Goal: Task Accomplishment & Management: Manage account settings

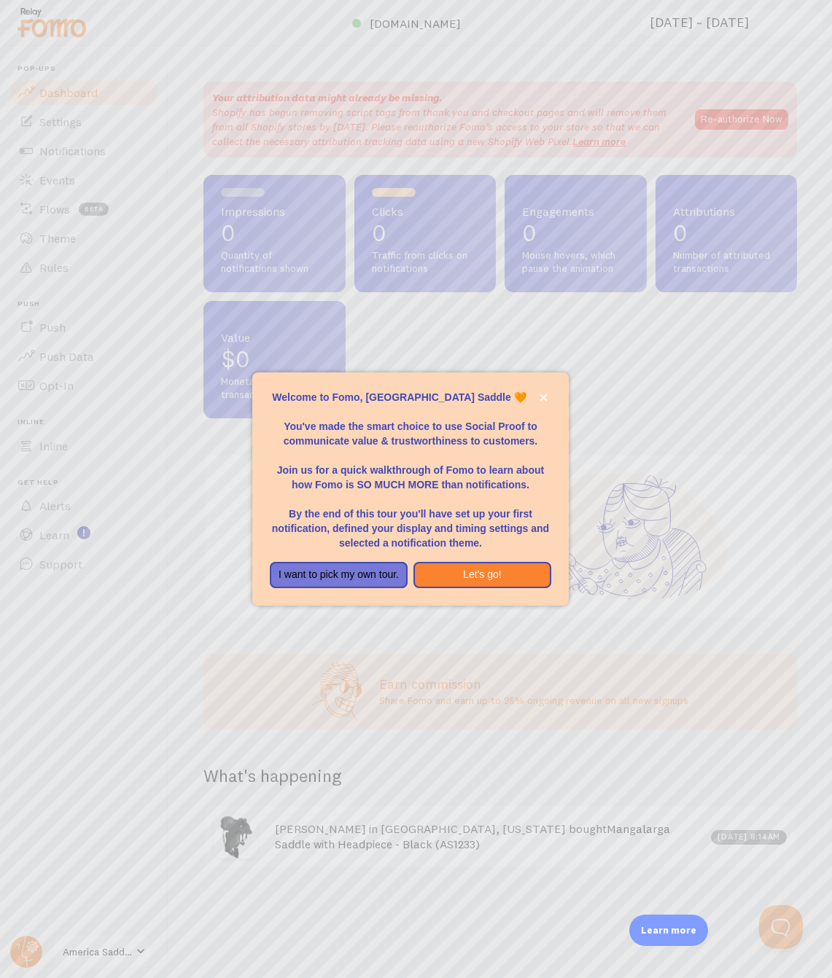
click at [468, 504] on p "By the end of this tour you'll have set up your first notification, defined you…" at bounding box center [410, 521] width 281 height 58
click at [484, 569] on button "Let's go!" at bounding box center [482, 575] width 138 height 26
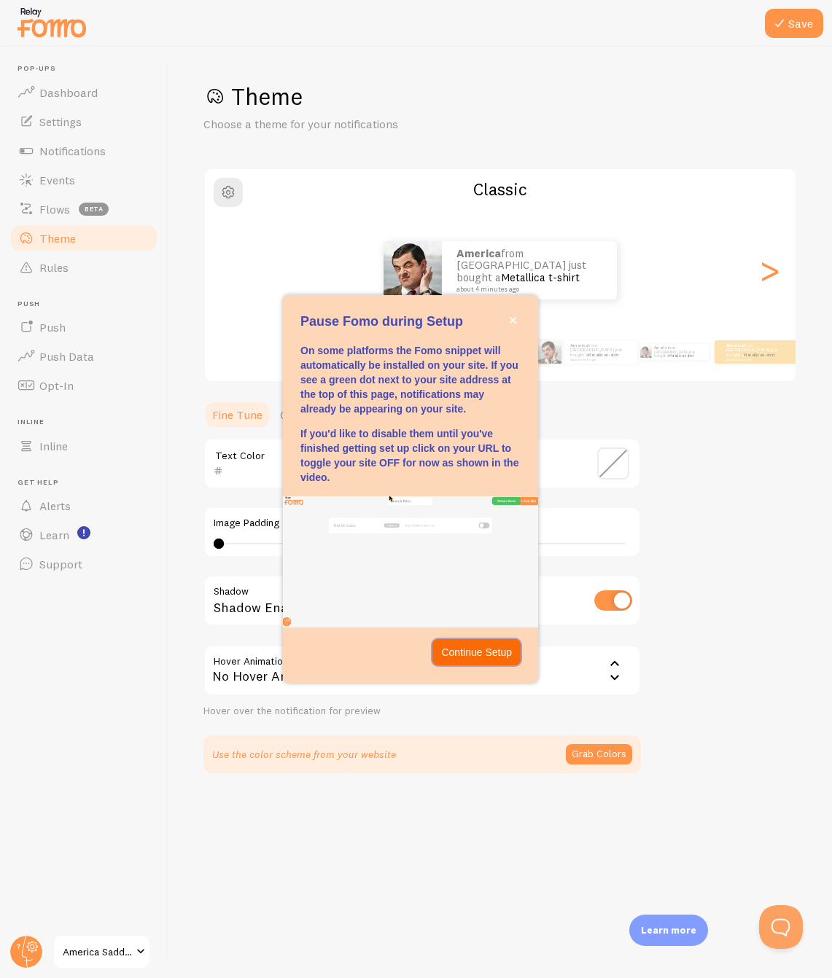
click at [482, 652] on p "Continue Setup" at bounding box center [476, 652] width 71 height 15
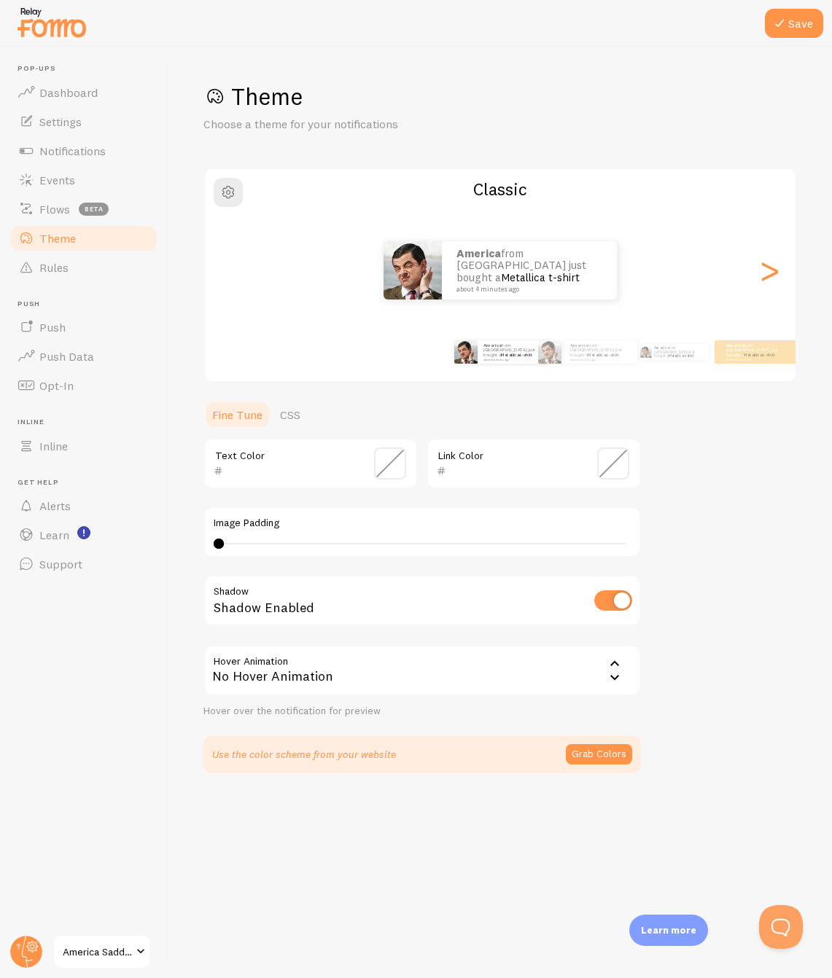
click at [617, 668] on icon at bounding box center [614, 663] width 17 height 17
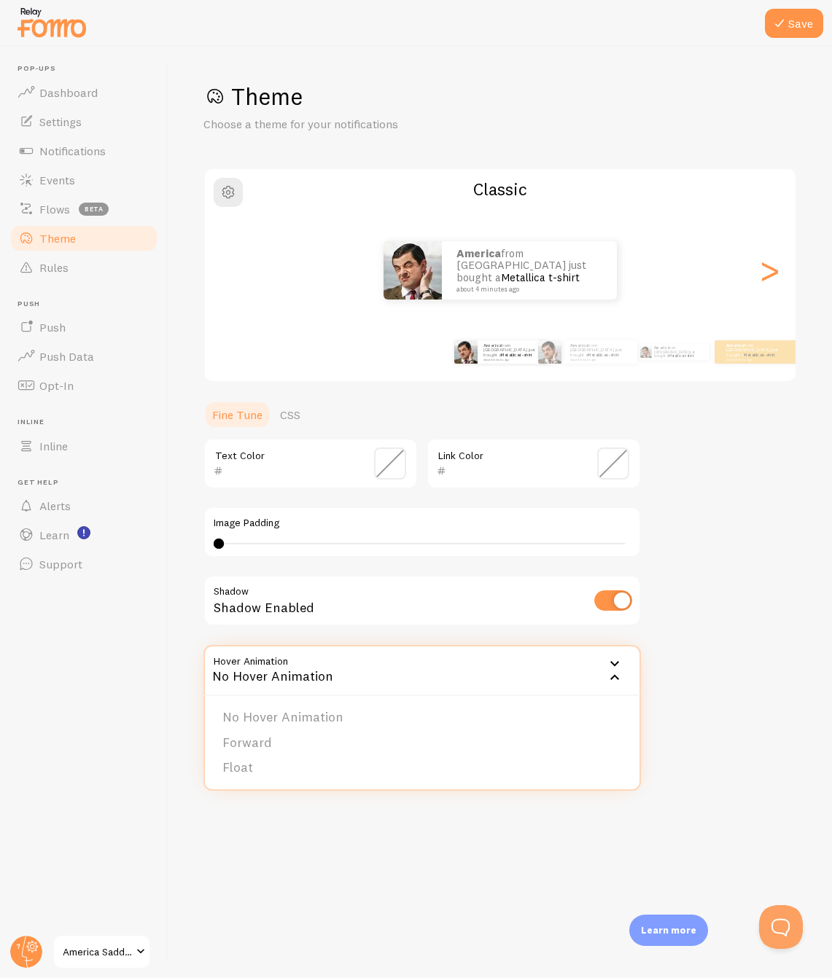
click at [734, 639] on div "Theme Choose a theme for your notifications Classic America from [GEOGRAPHIC_DA…" at bounding box center [499, 428] width 593 height 692
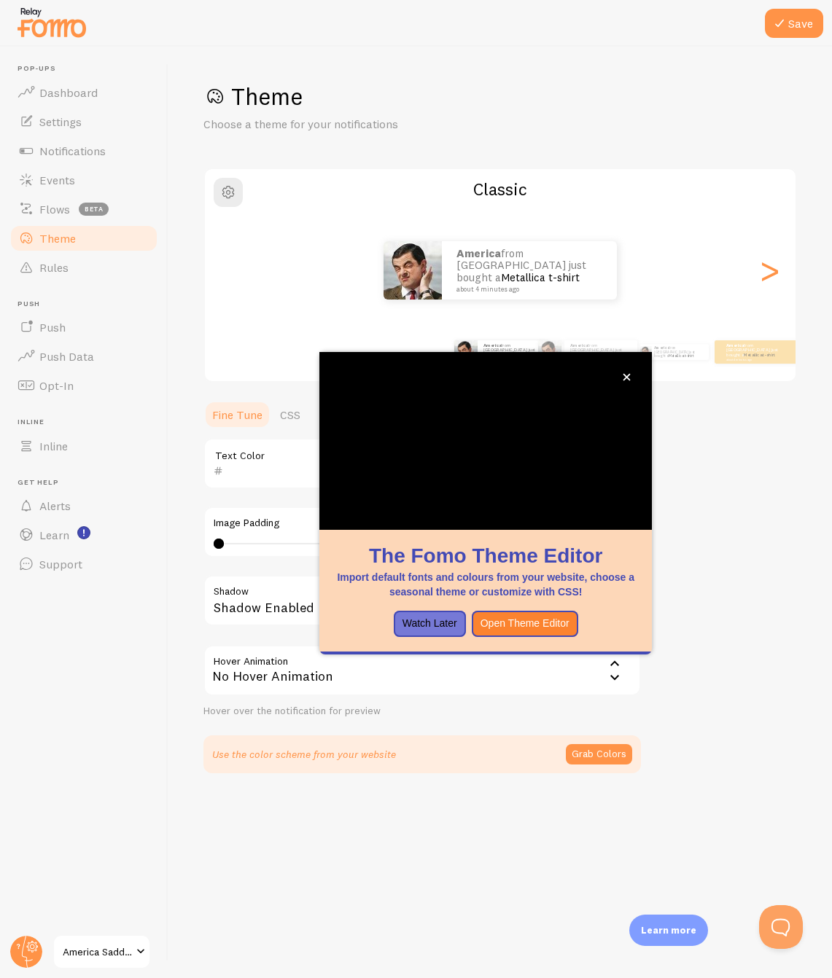
click at [308, 672] on div "No Hover Animation" at bounding box center [421, 670] width 437 height 51
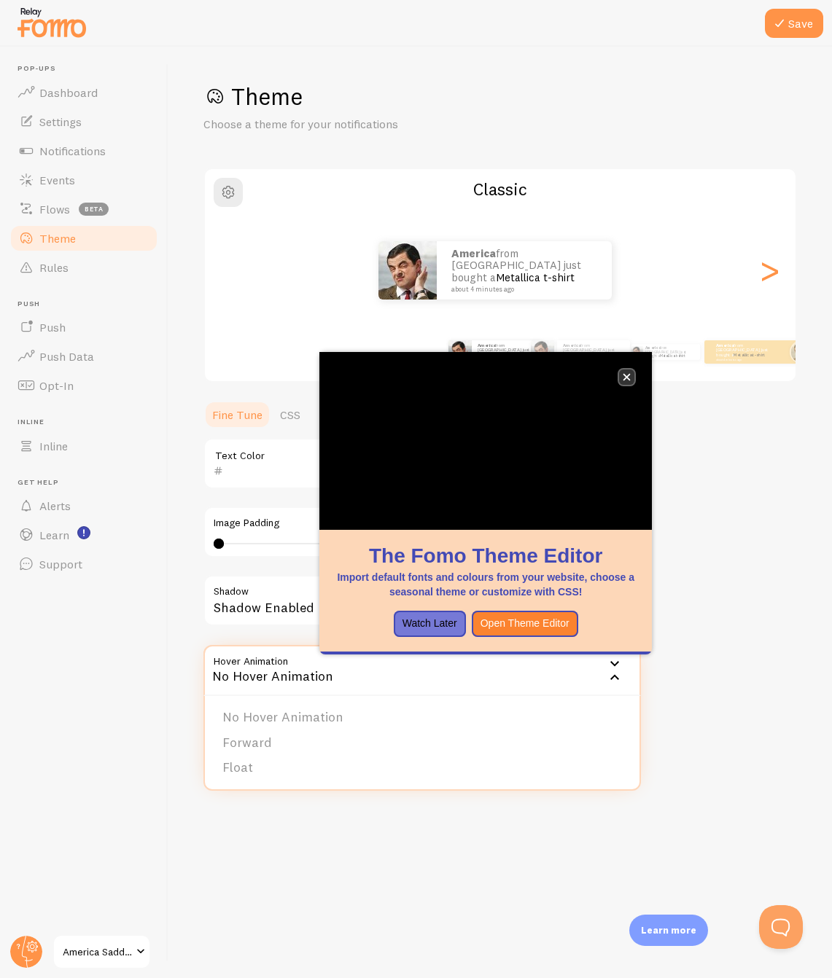
click at [630, 378] on icon "close," at bounding box center [626, 377] width 8 height 8
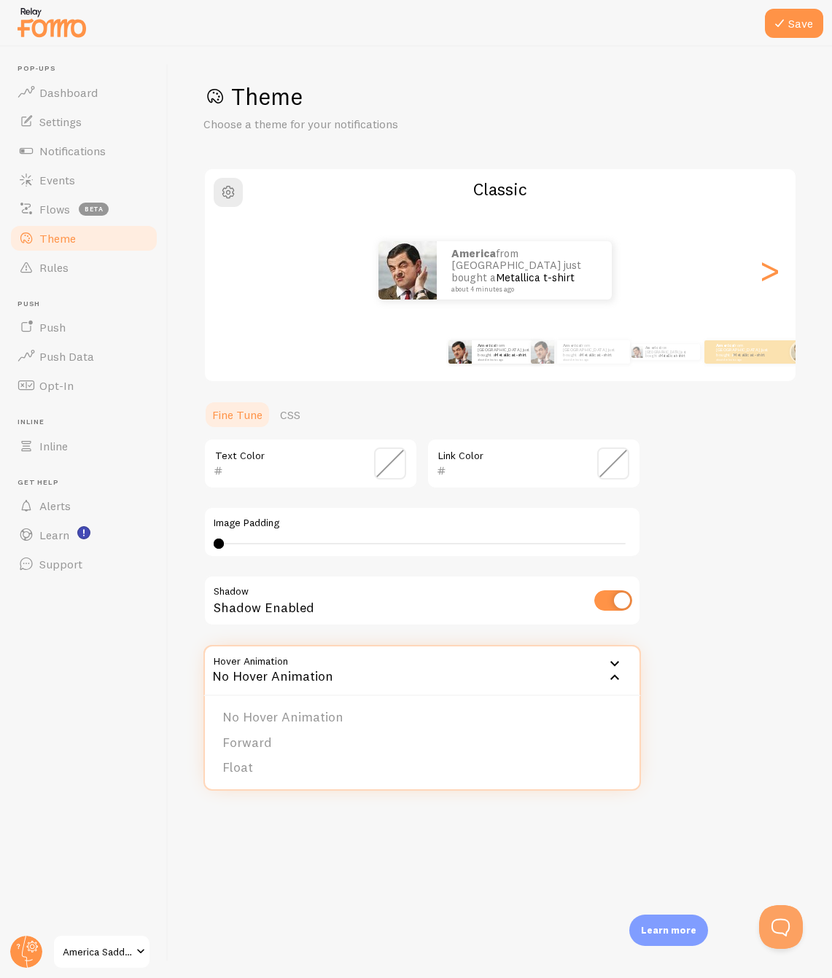
click at [386, 464] on span at bounding box center [390, 464] width 32 height 32
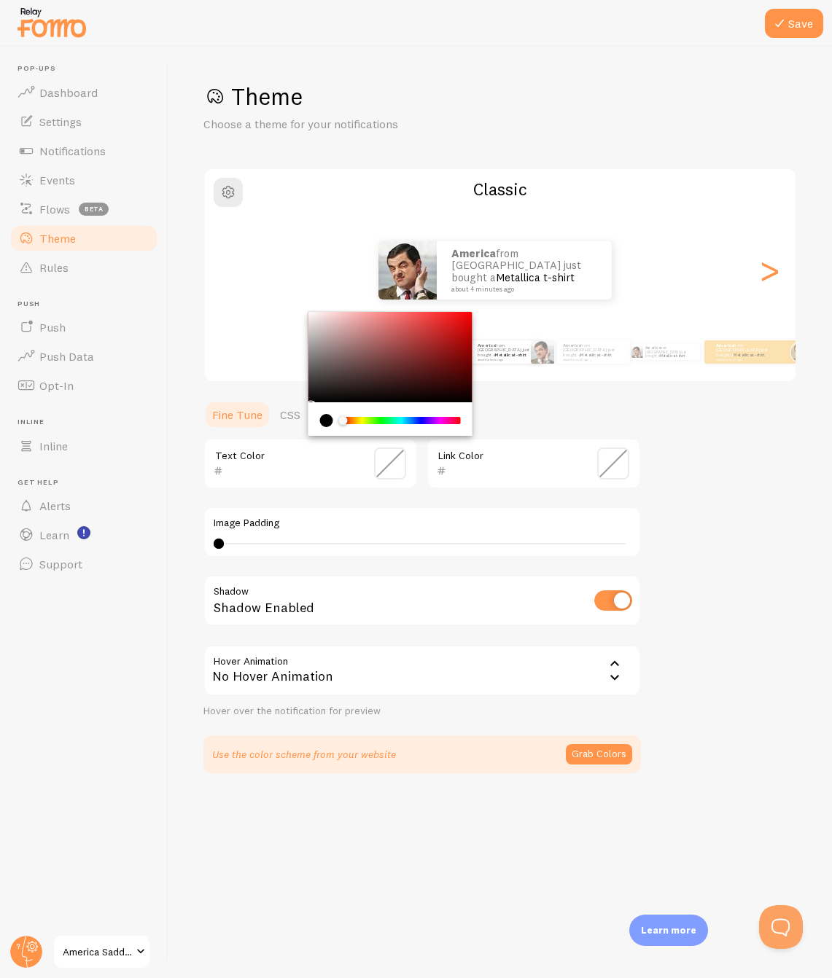
click at [319, 418] on div "Chrome color picker" at bounding box center [390, 419] width 164 height 34
click at [327, 422] on div "current color is #000000" at bounding box center [326, 420] width 13 height 13
click at [437, 391] on div "Chrome color picker" at bounding box center [390, 357] width 164 height 90
drag, startPoint x: 433, startPoint y: 396, endPoint x: 456, endPoint y: 390, distance: 24.0
click at [456, 389] on div "Chrome color picker" at bounding box center [390, 357] width 164 height 90
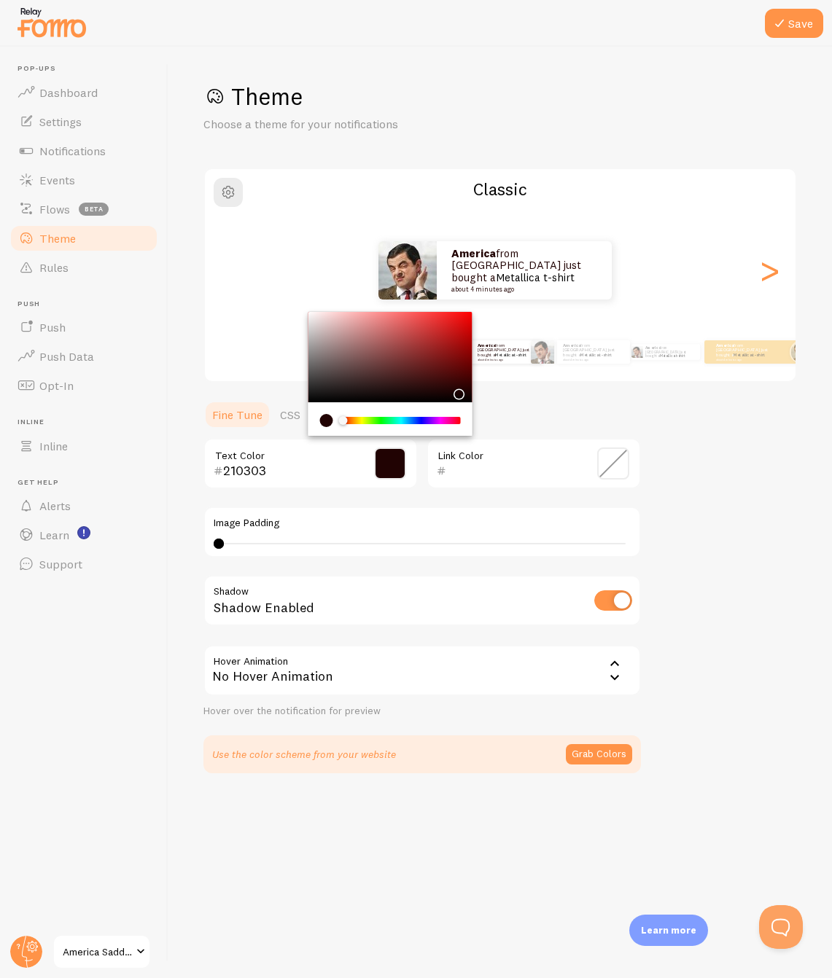
type input "1F0303"
click at [456, 391] on div "Chrome color picker" at bounding box center [458, 395] width 9 height 9
drag, startPoint x: 748, startPoint y: 405, endPoint x: 688, endPoint y: 380, distance: 64.7
click at [748, 404] on div "Theme Choose a theme for your notifications Classic America from [GEOGRAPHIC_DA…" at bounding box center [499, 428] width 593 height 692
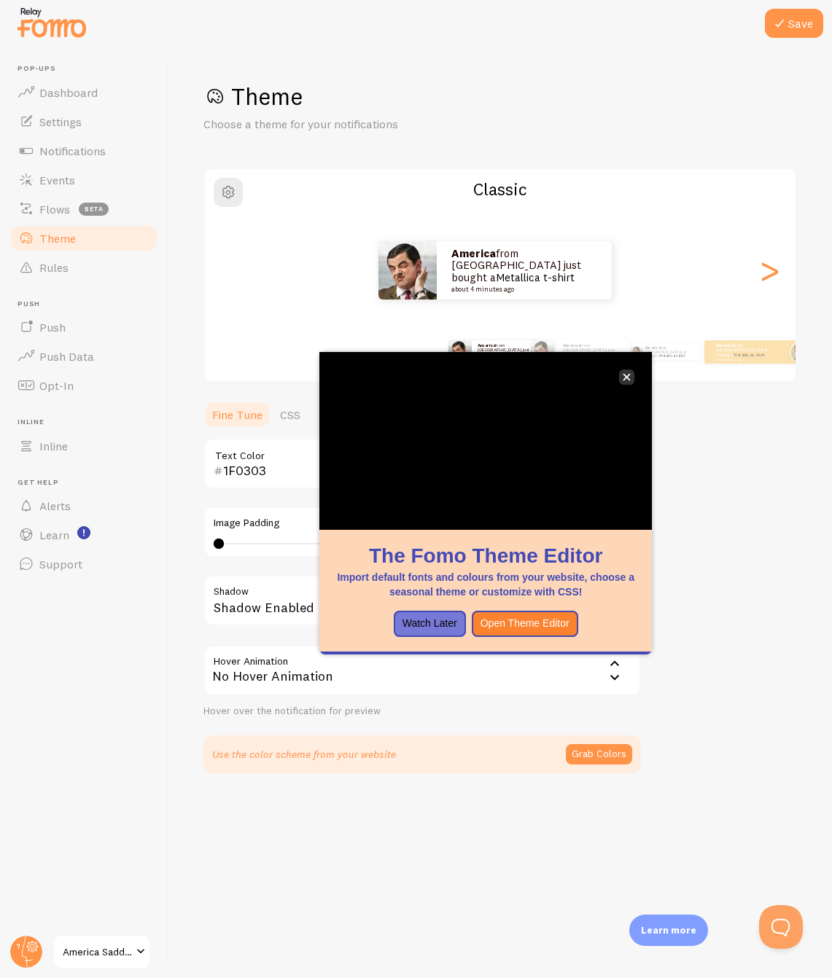
click at [627, 379] on icon "close," at bounding box center [626, 377] width 8 height 8
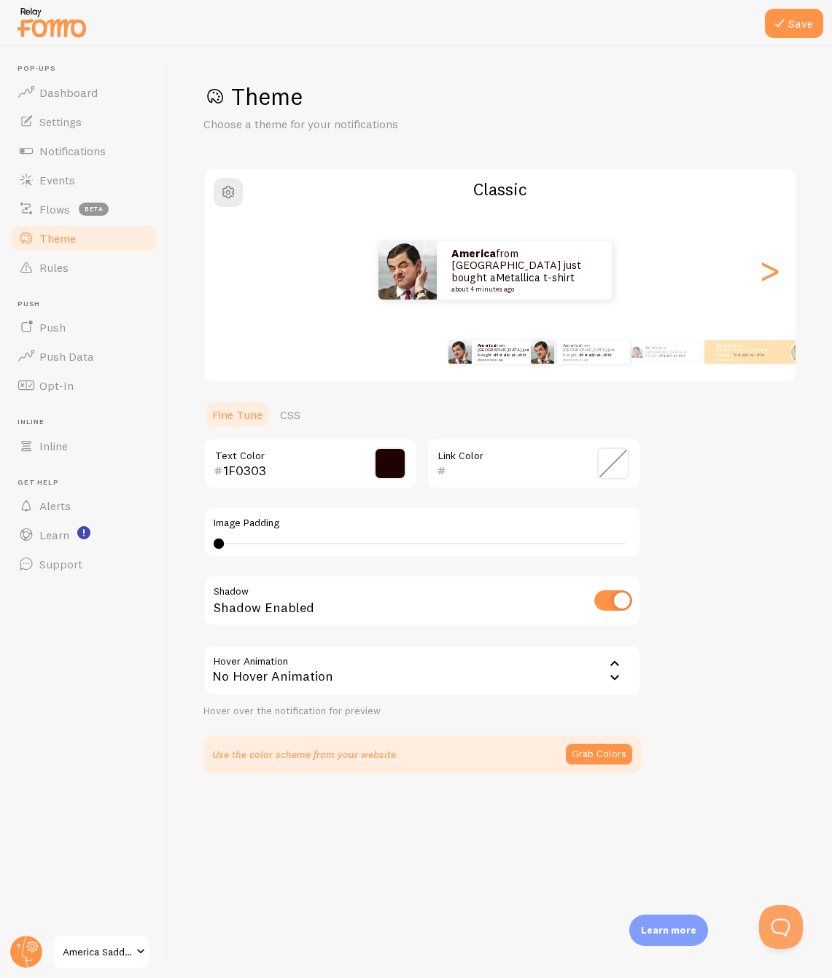
click at [606, 364] on div "America from [GEOGRAPHIC_DATA] just bought a Metallica t-shirt about 4 minutes …" at bounding box center [580, 352] width 74 height 41
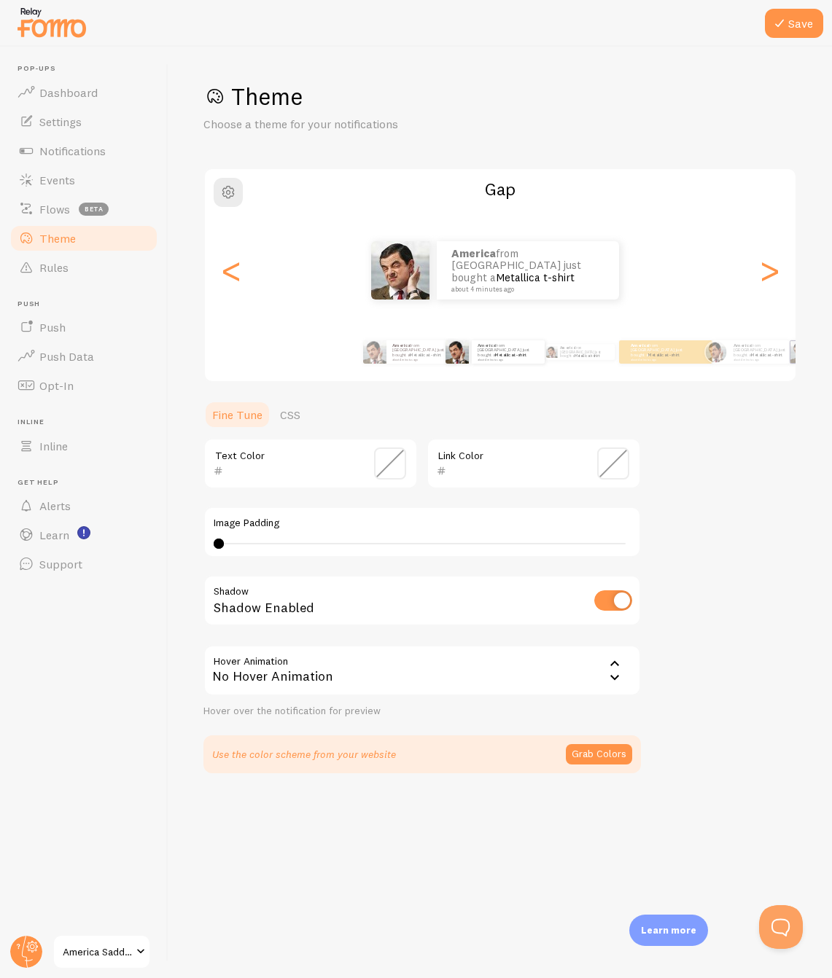
click at [477, 370] on div "America from [GEOGRAPHIC_DATA] just bought a Metallica t-shirt about 4 minutes …" at bounding box center [495, 352] width 74 height 41
click at [560, 363] on div "America from [GEOGRAPHIC_DATA] just bought a Metallica t-shirt about 4 minutes …" at bounding box center [580, 352] width 74 height 41
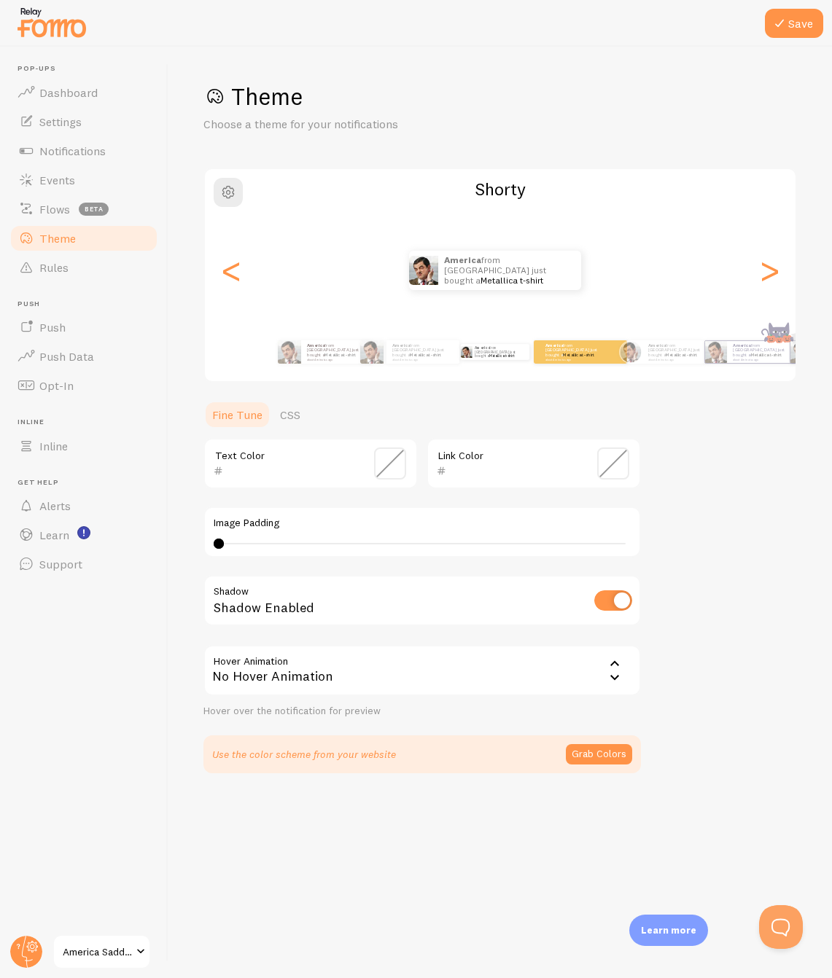
click at [609, 364] on div "America from [GEOGRAPHIC_DATA] just bought a Metallica t-shirt about 4 minutes …" at bounding box center [580, 352] width 74 height 41
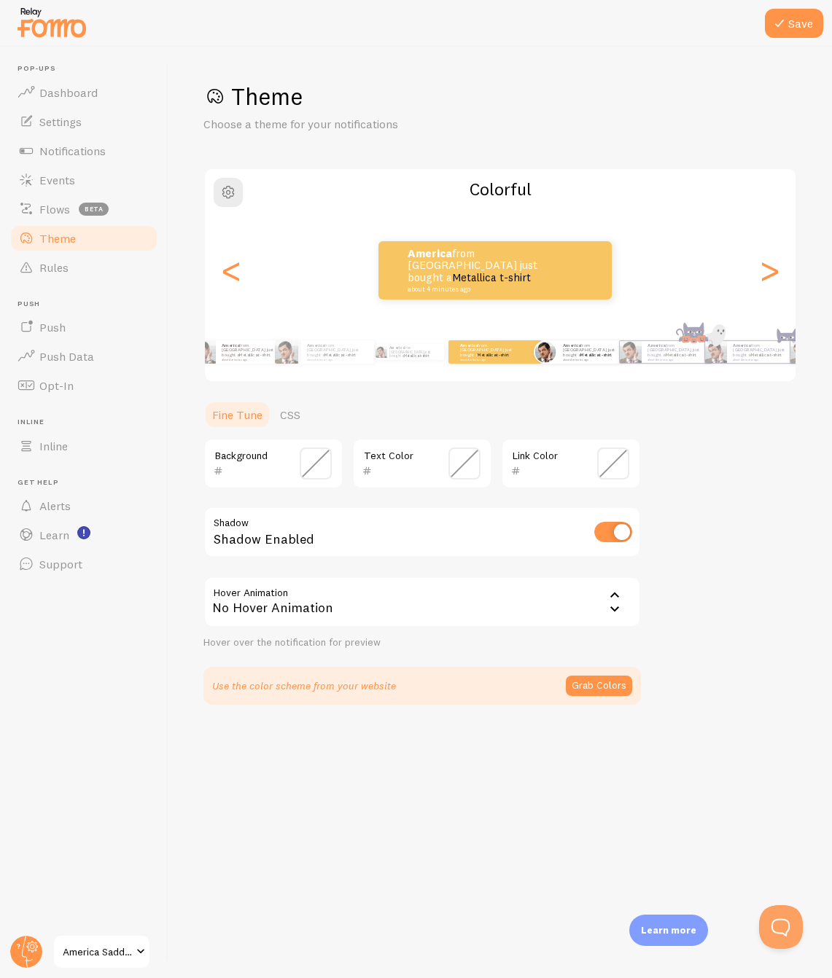
click at [591, 364] on div "America from [GEOGRAPHIC_DATA] just bought a Metallica t-shirt about 4 minutes …" at bounding box center [580, 352] width 74 height 41
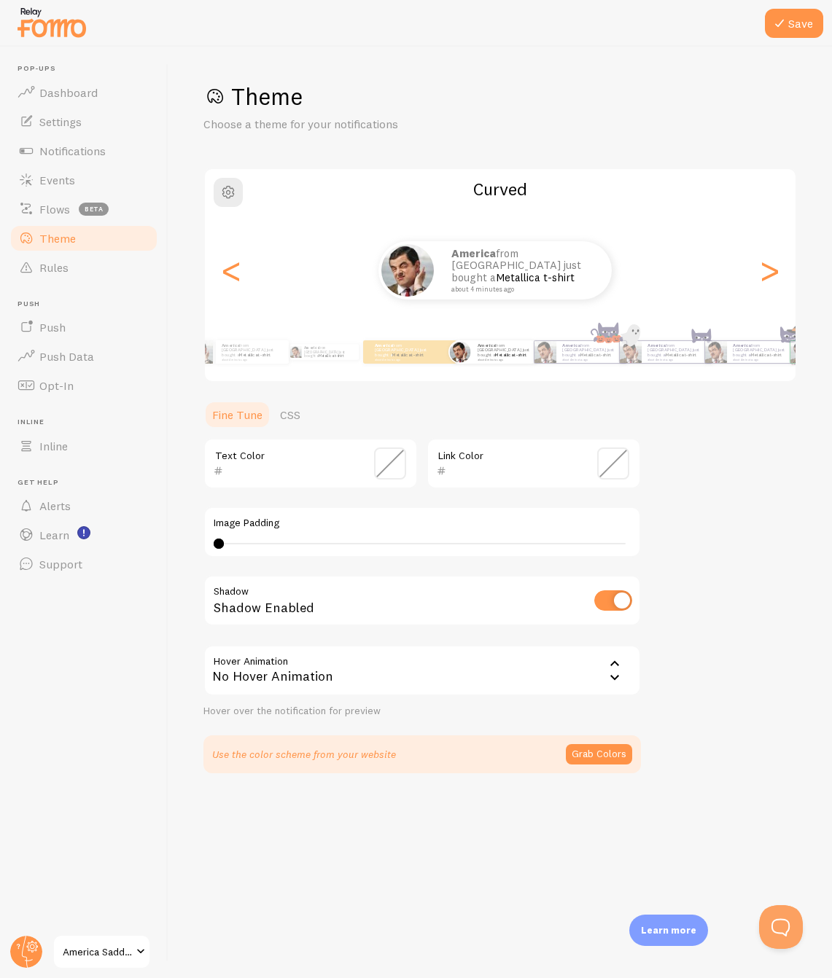
click at [617, 365] on div "America from [GEOGRAPHIC_DATA] just bought a Metallica t-shirt about 4 minutes …" at bounding box center [580, 352] width 74 height 41
click at [289, 362] on div "America from [GEOGRAPHIC_DATA] just bought a Metallica t-shirt about 4 minutes …" at bounding box center [252, 351] width 73 height 23
click at [257, 362] on div "America from [GEOGRAPHIC_DATA] just bought a Metallica t-shirt about 4 minutes …" at bounding box center [500, 352] width 684 height 58
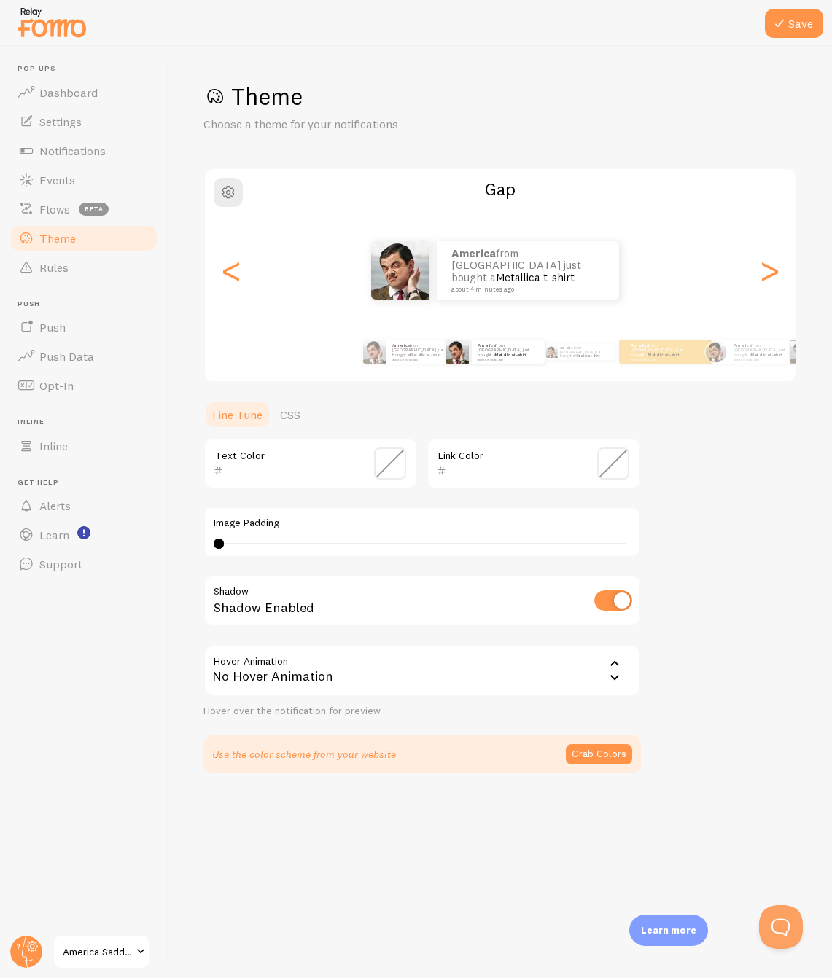
type input "0"
click at [230, 280] on div "<" at bounding box center [230, 270] width 17 height 105
type input "1F0303"
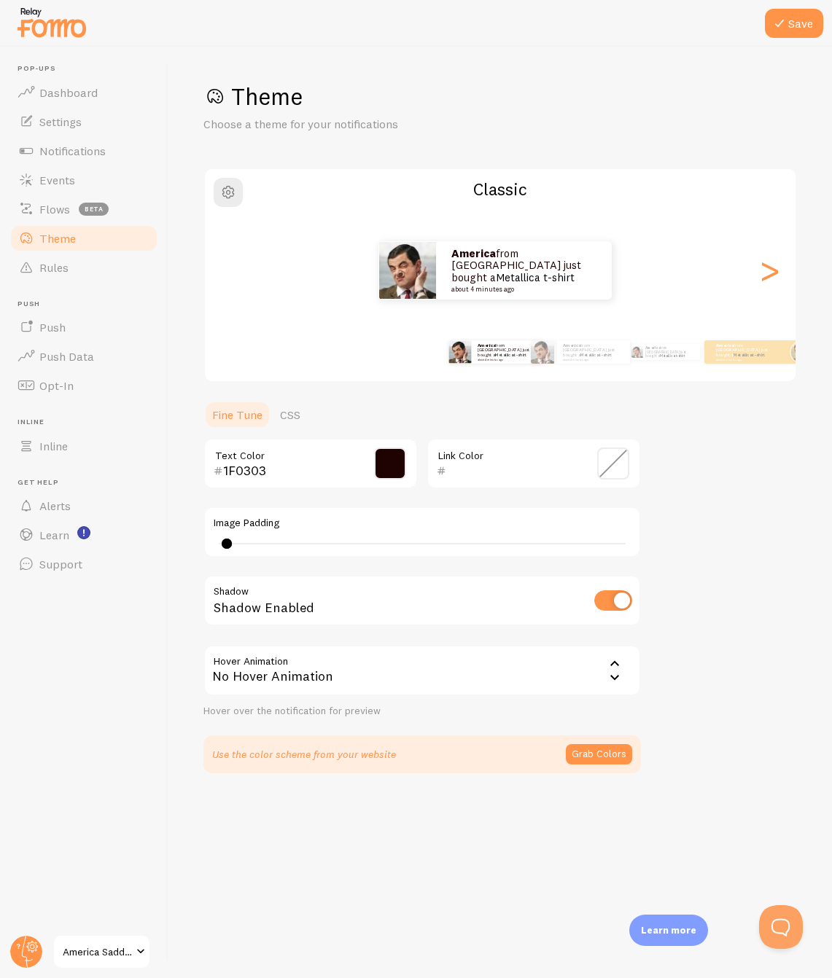
type input "0"
drag, startPoint x: 221, startPoint y: 546, endPoint x: 176, endPoint y: 530, distance: 47.9
click at [176, 530] on div "Save Theme Choose a theme for your notifications Classic America from [GEOGRAPH…" at bounding box center [499, 512] width 663 height 931
click at [560, 669] on div "No Hover Animation" at bounding box center [421, 670] width 437 height 51
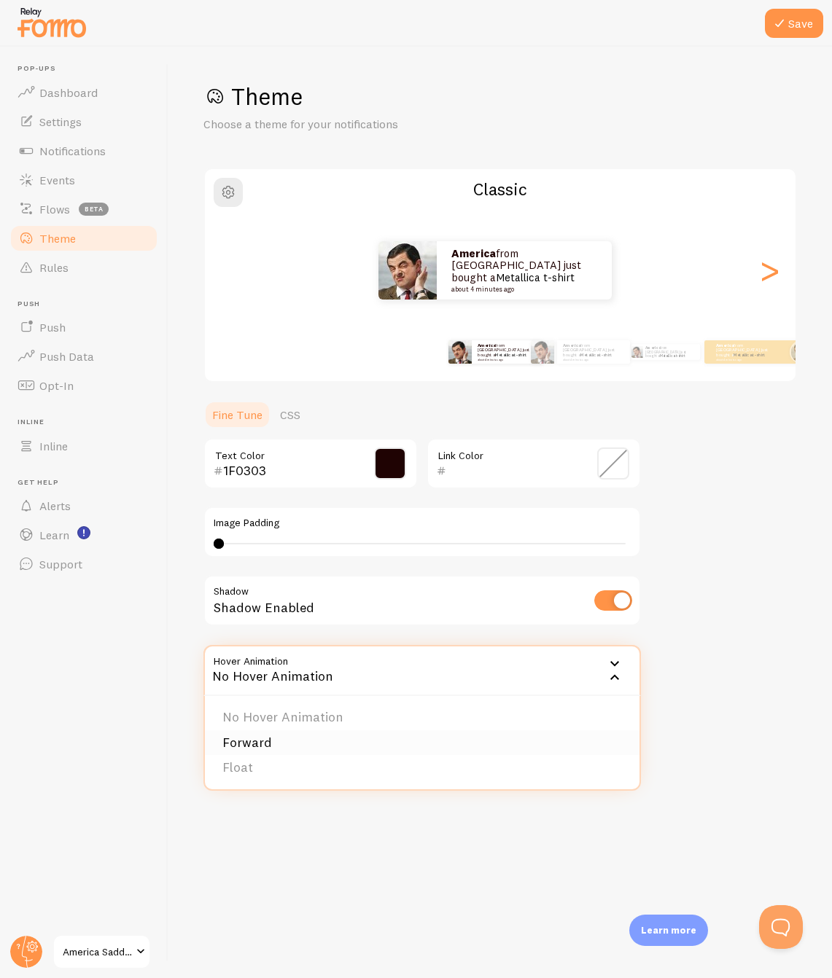
click at [370, 743] on li "Forward" at bounding box center [422, 743] width 434 height 26
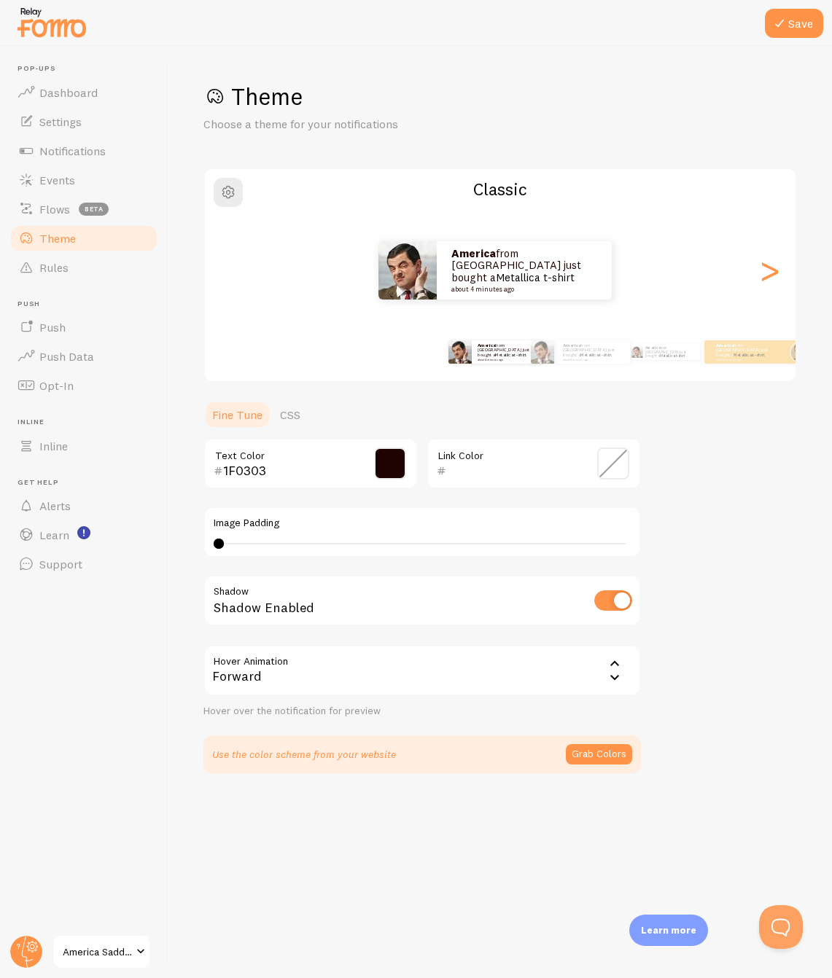
click at [331, 661] on div "Forward" at bounding box center [421, 670] width 437 height 51
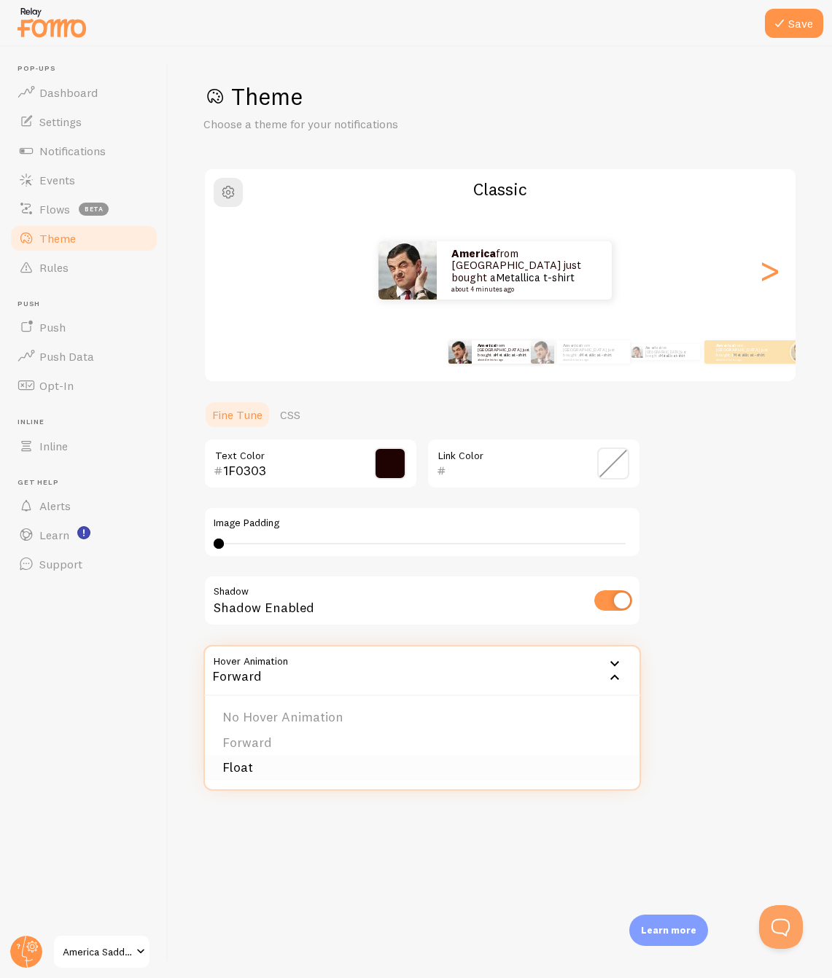
click at [297, 763] on li "Float" at bounding box center [422, 768] width 434 height 26
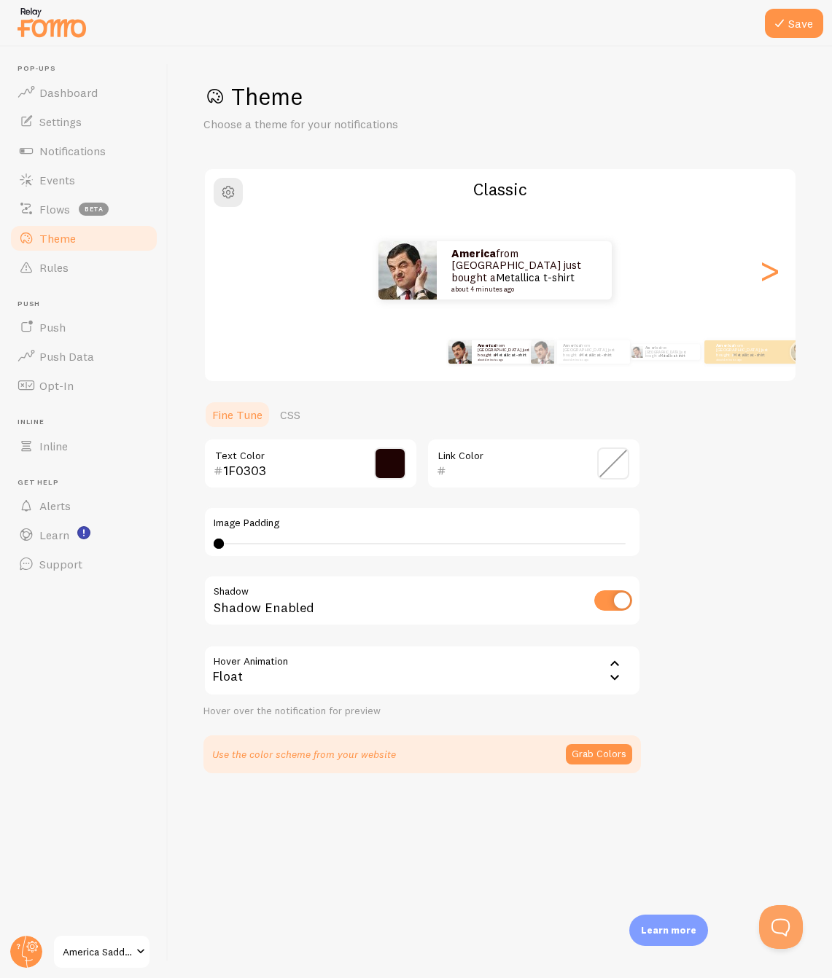
click at [300, 681] on div "Float" at bounding box center [421, 670] width 437 height 51
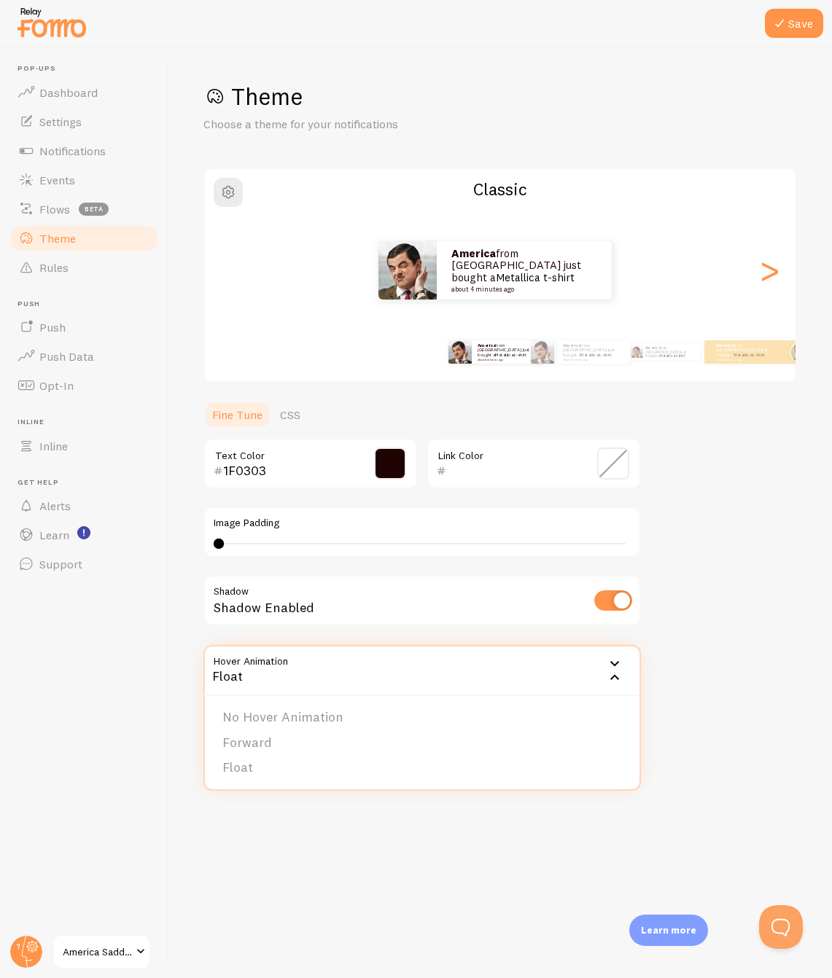
click at [294, 713] on li "No Hover Animation" at bounding box center [422, 718] width 434 height 26
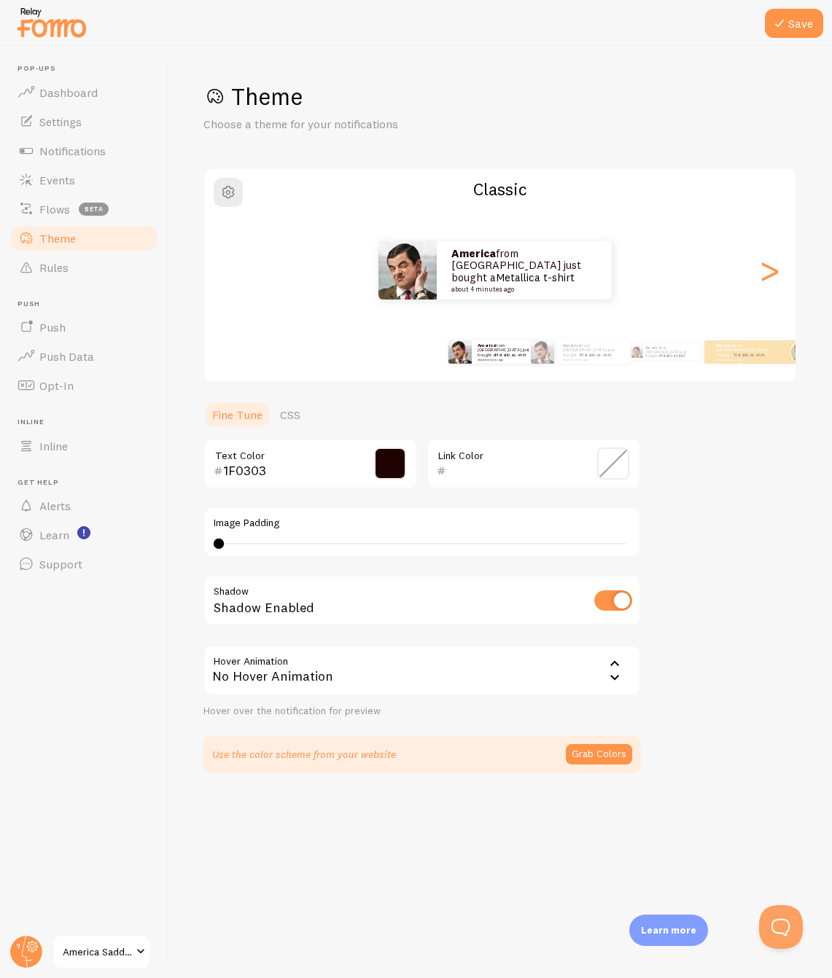
click at [477, 756] on div "Use the color scheme from your website Grab Colors" at bounding box center [422, 754] width 420 height 20
click at [219, 187] on button "button" at bounding box center [228, 192] width 29 height 29
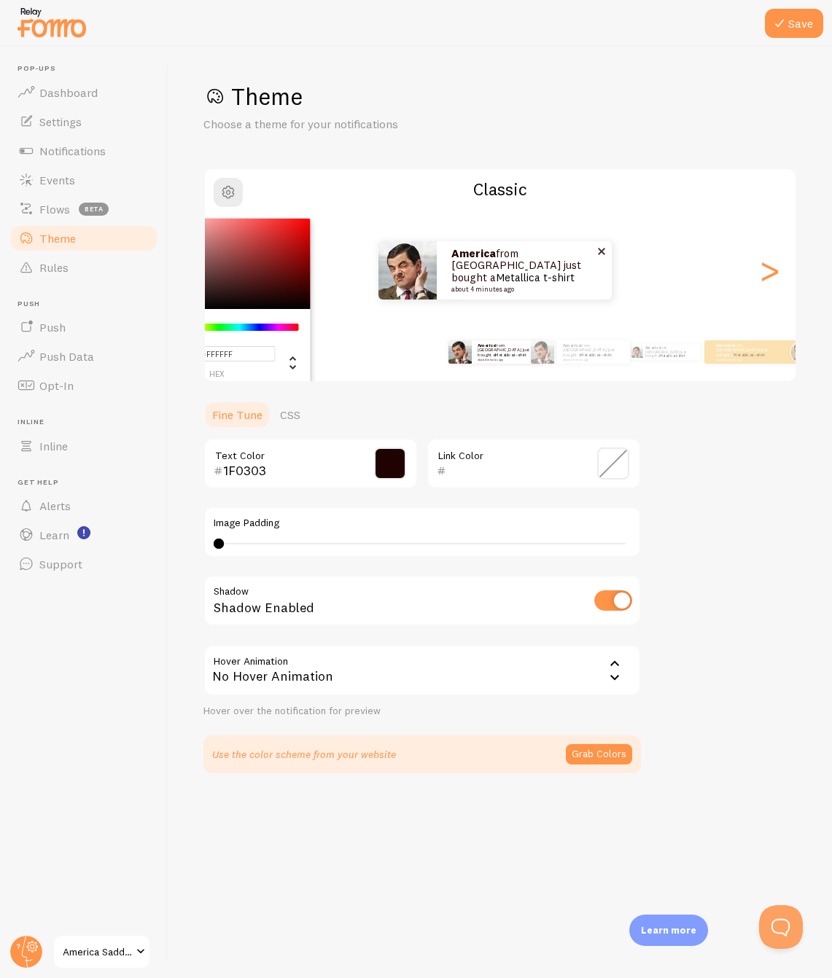
click at [526, 262] on p "America from [GEOGRAPHIC_DATA] just bought a Metallica t-shirt about 4 minutes …" at bounding box center [524, 270] width 146 height 45
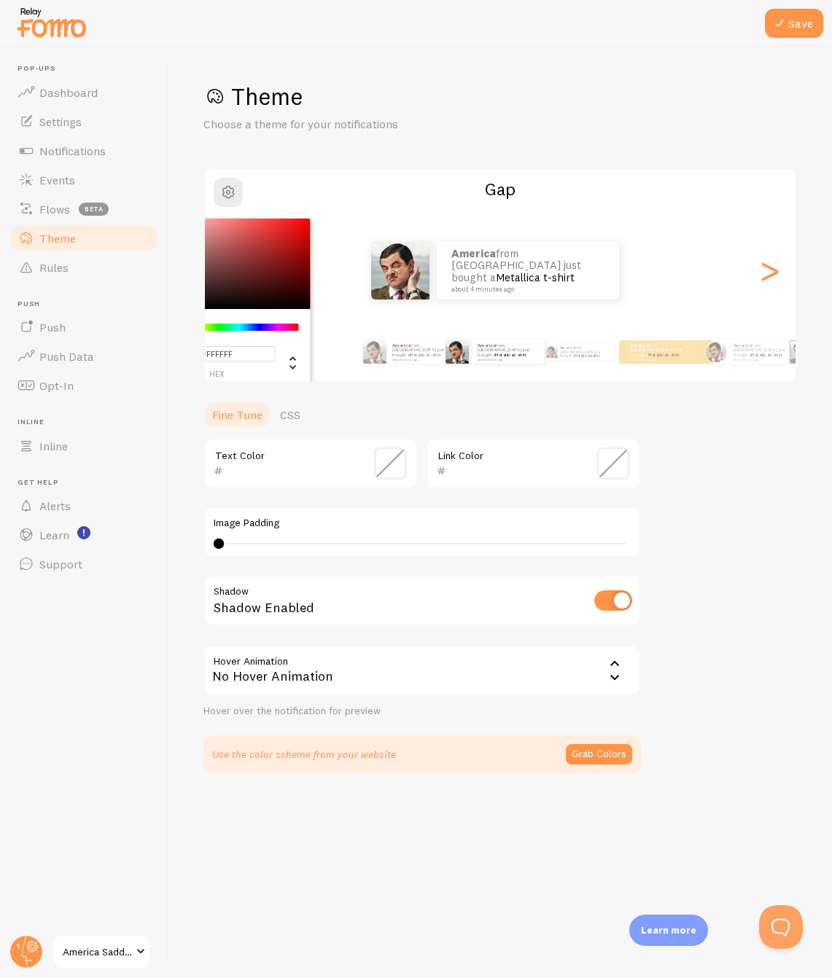
click at [340, 196] on h2 "Gap" at bounding box center [500, 189] width 590 height 23
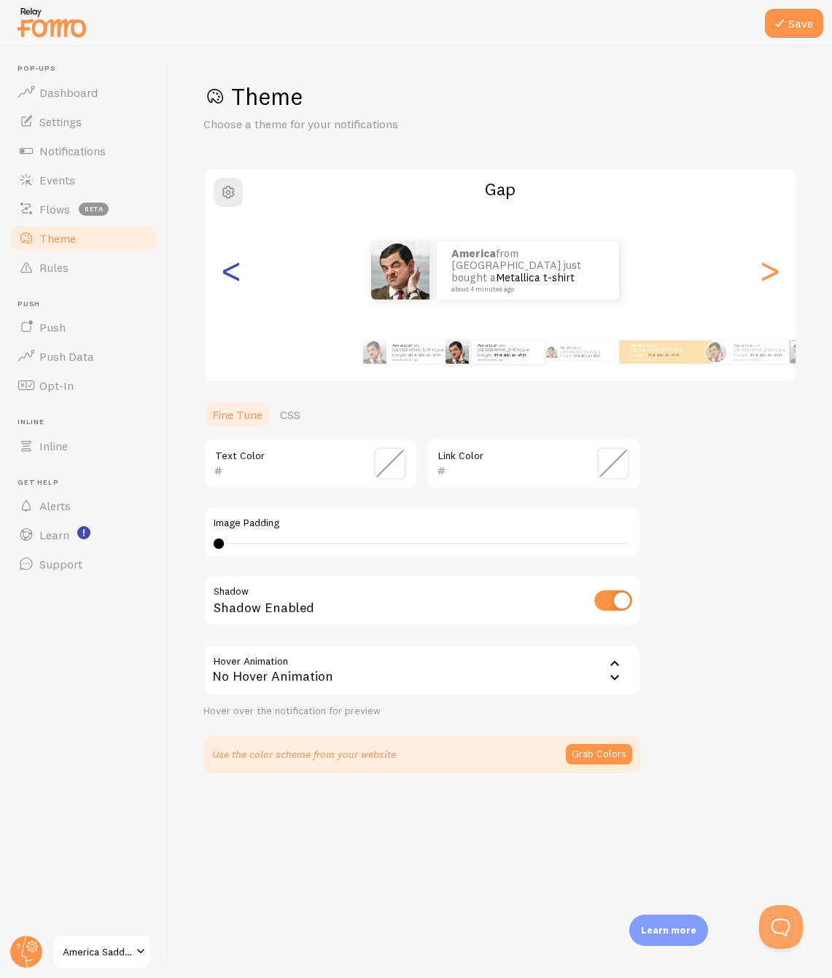
click at [240, 275] on div "<" at bounding box center [230, 270] width 17 height 105
type input "1F0303"
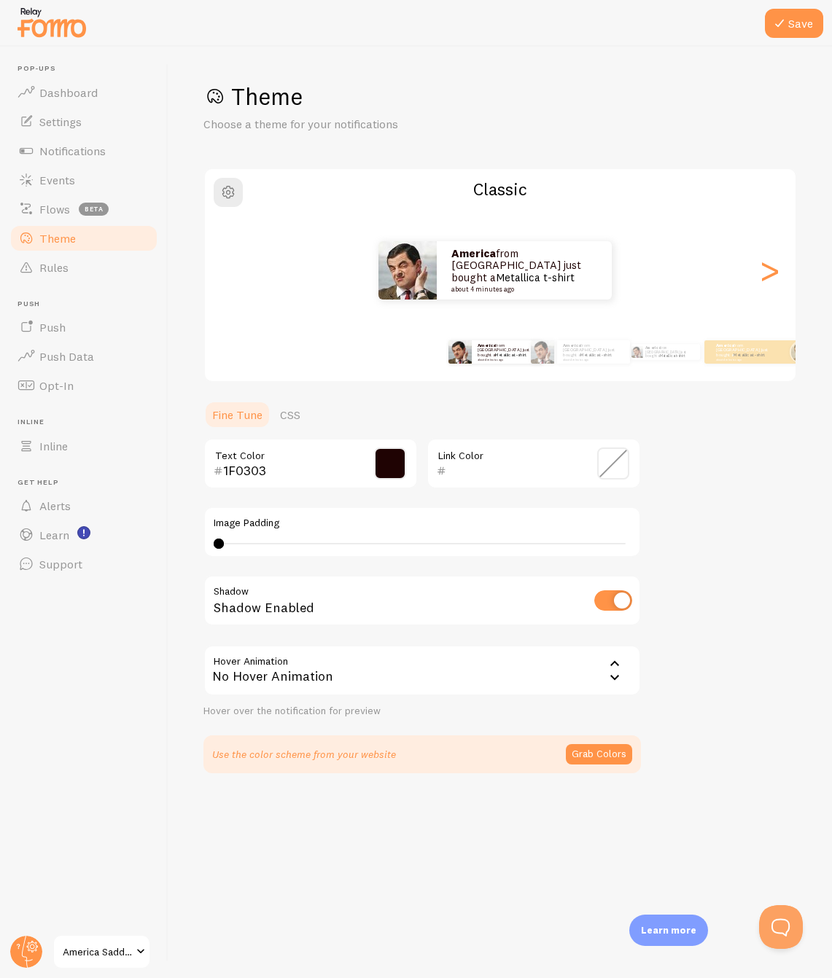
click at [779, 576] on div "Theme Choose a theme for your notifications Classic America from [GEOGRAPHIC_DA…" at bounding box center [499, 428] width 593 height 692
click at [101, 172] on link "Events" at bounding box center [84, 179] width 150 height 29
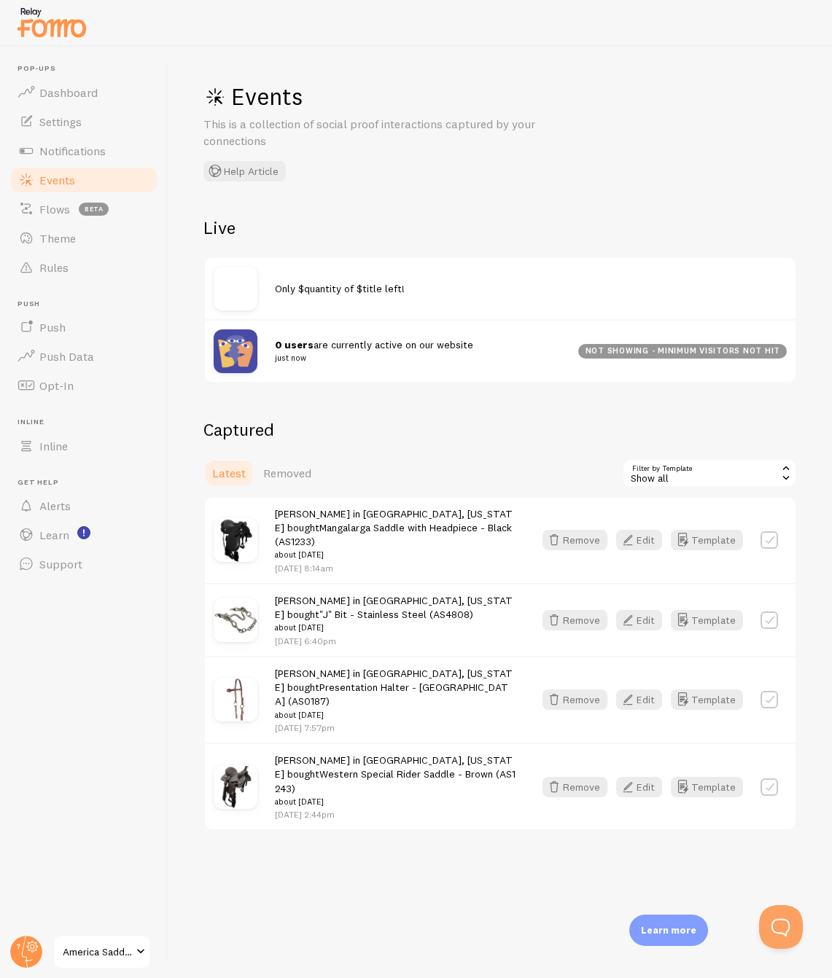
drag, startPoint x: 364, startPoint y: 290, endPoint x: 356, endPoint y: 300, distance: 12.9
click at [365, 290] on span "Only $quantity of $title left!" at bounding box center [340, 288] width 130 height 13
click at [284, 332] on div "0 users are currently active on our website just now not showing - minimum visi…" at bounding box center [500, 350] width 590 height 63
click at [328, 369] on div "0 users are currently active on our website just now not showing - minimum visi…" at bounding box center [500, 350] width 590 height 63
click at [122, 214] on link "Flows beta" at bounding box center [84, 209] width 150 height 29
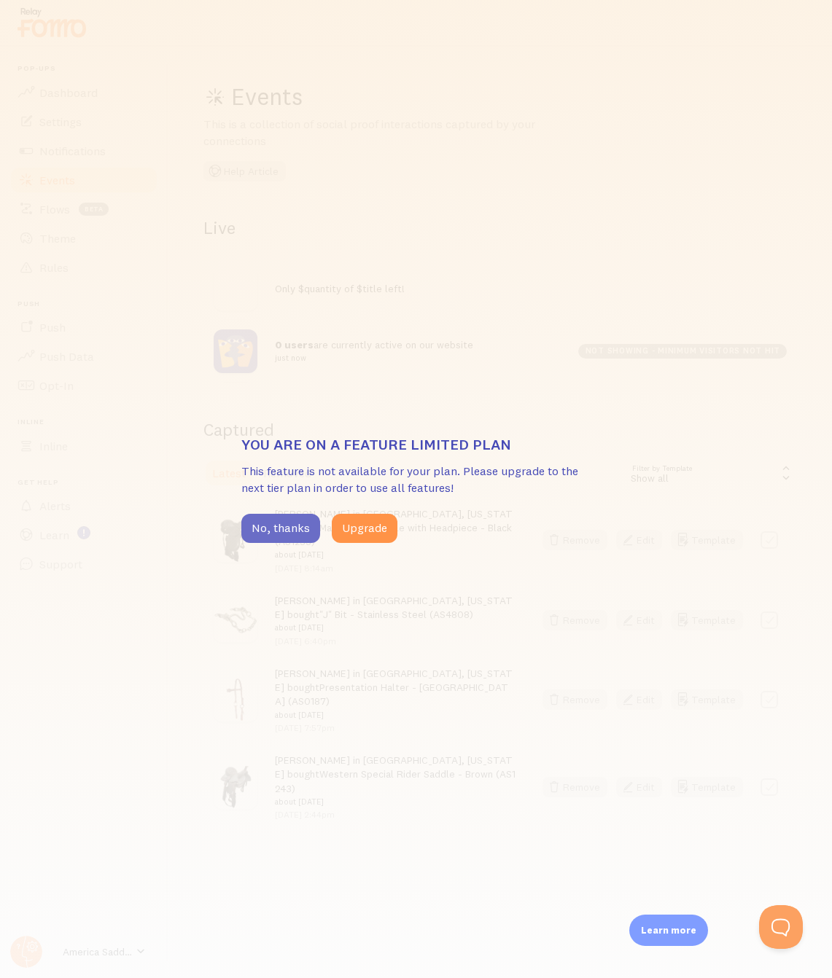
click at [289, 521] on button "No, thanks" at bounding box center [280, 528] width 79 height 29
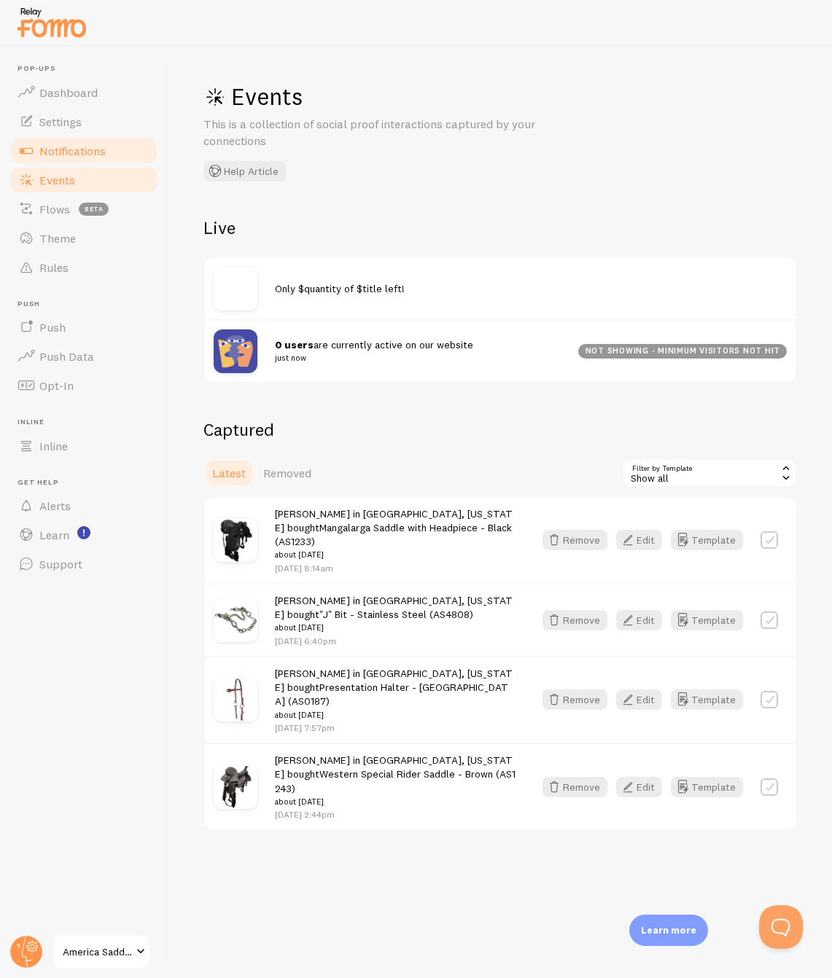
click at [109, 155] on link "Notifications" at bounding box center [84, 150] width 150 height 29
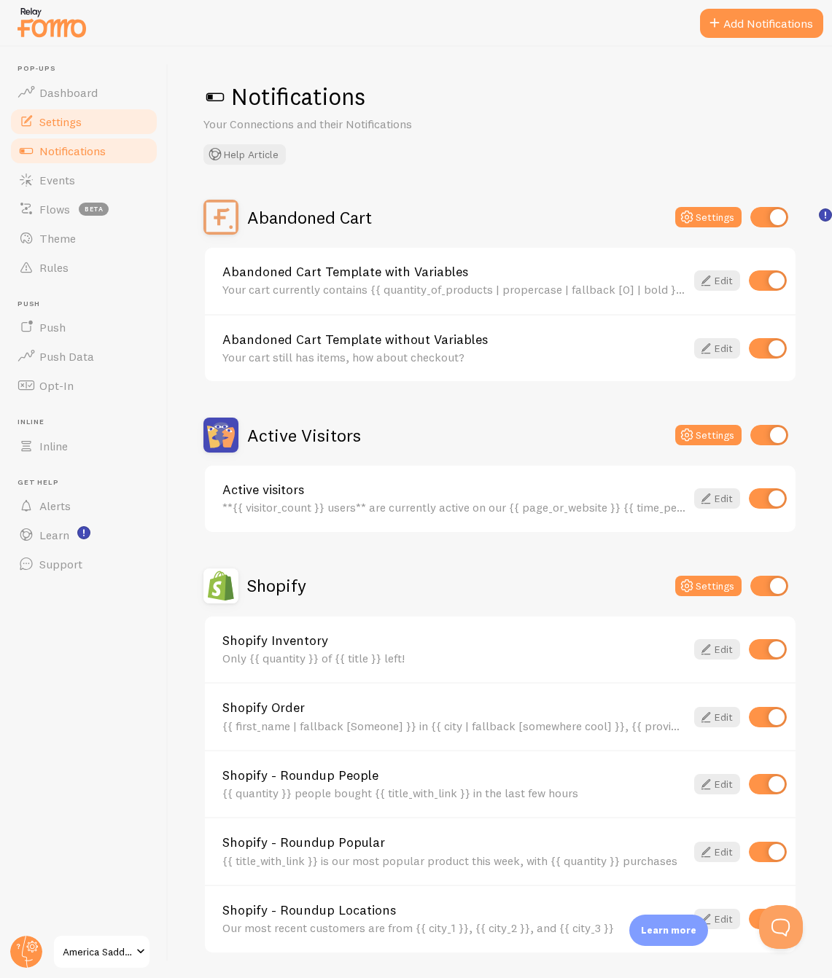
click at [112, 130] on link "Settings" at bounding box center [84, 121] width 150 height 29
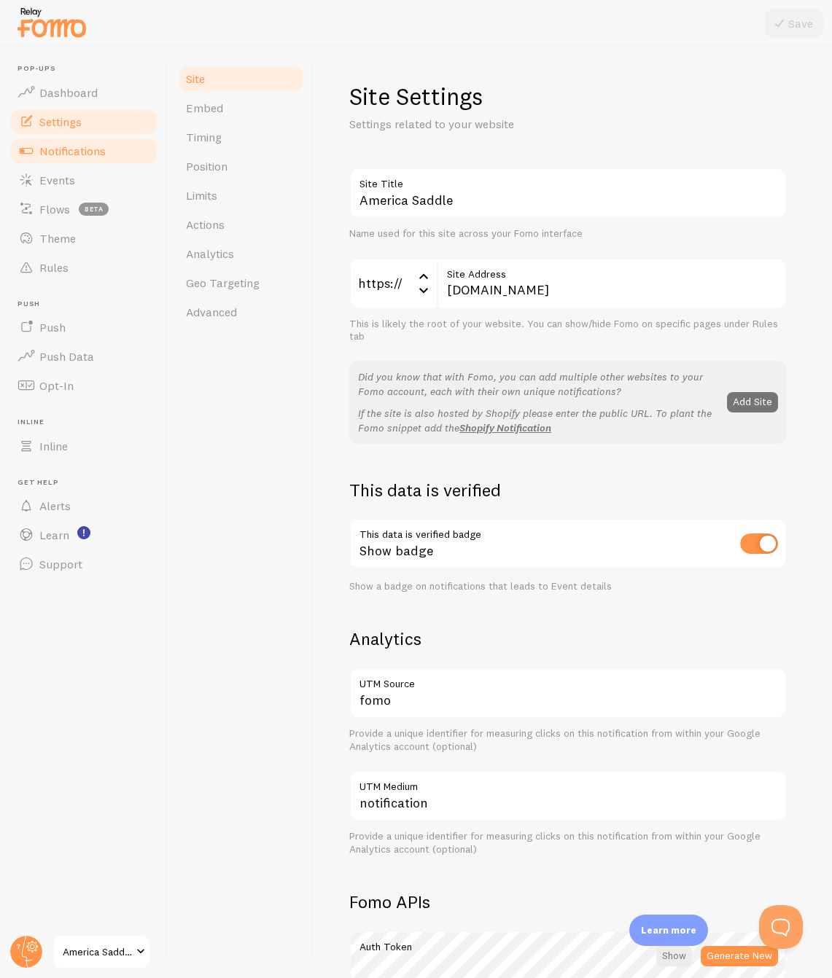
click at [95, 157] on span "Notifications" at bounding box center [72, 151] width 66 height 15
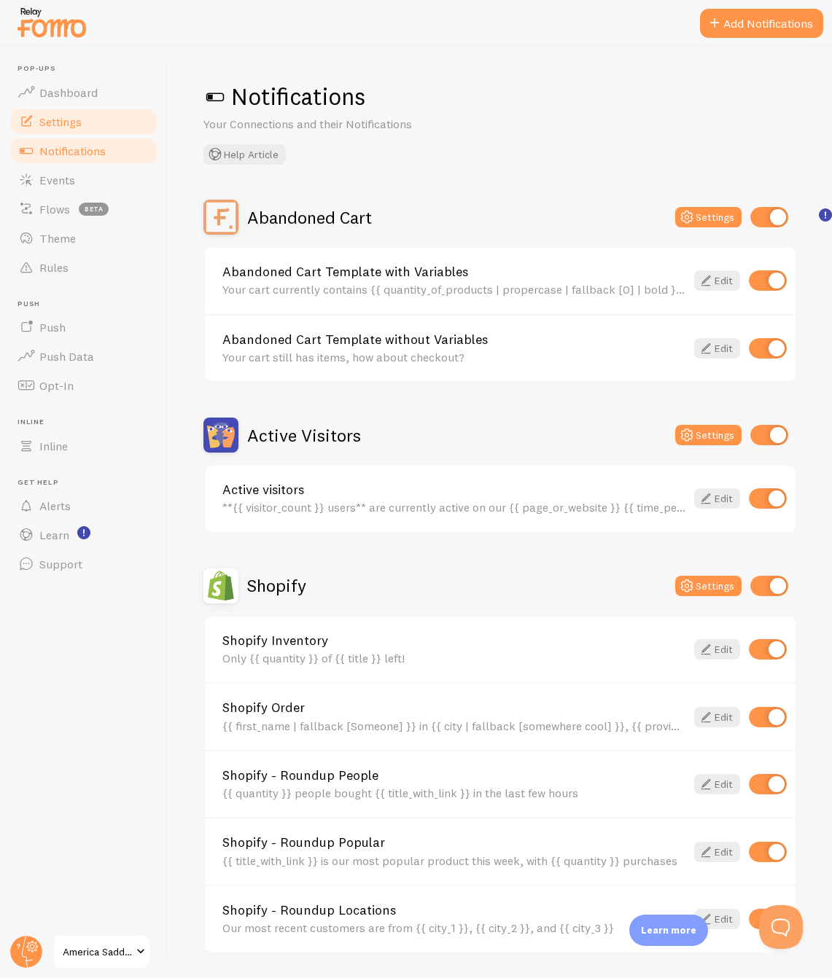
click at [112, 125] on link "Settings" at bounding box center [84, 121] width 150 height 29
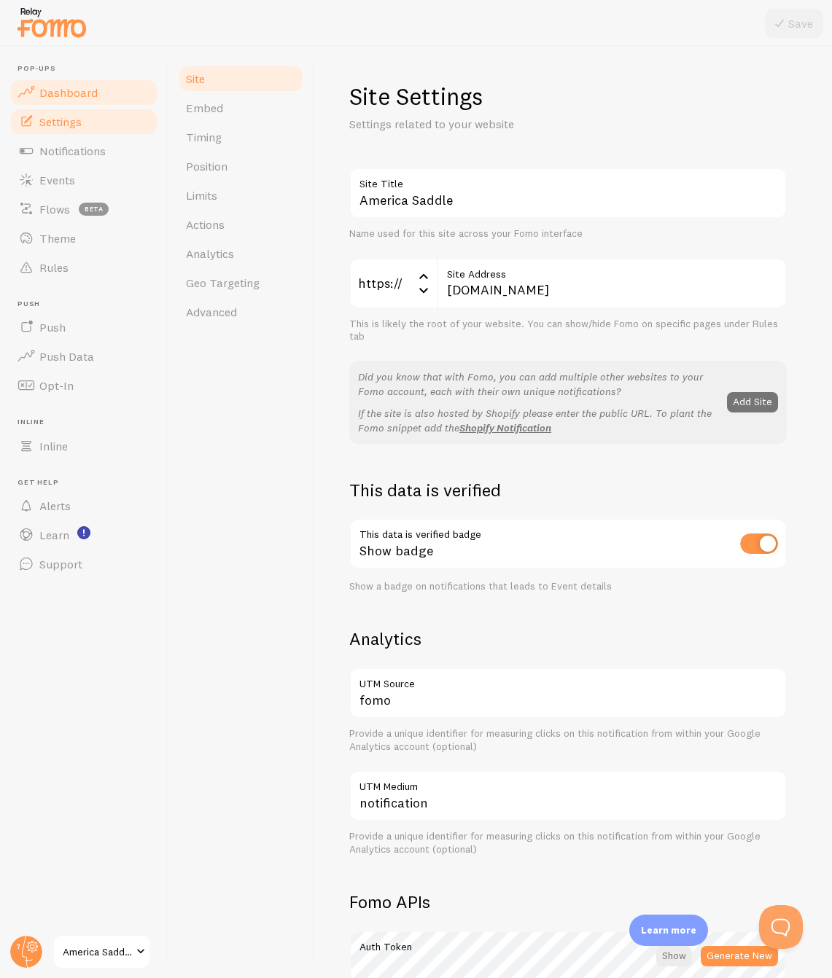
click at [106, 89] on link "Dashboard" at bounding box center [84, 92] width 150 height 29
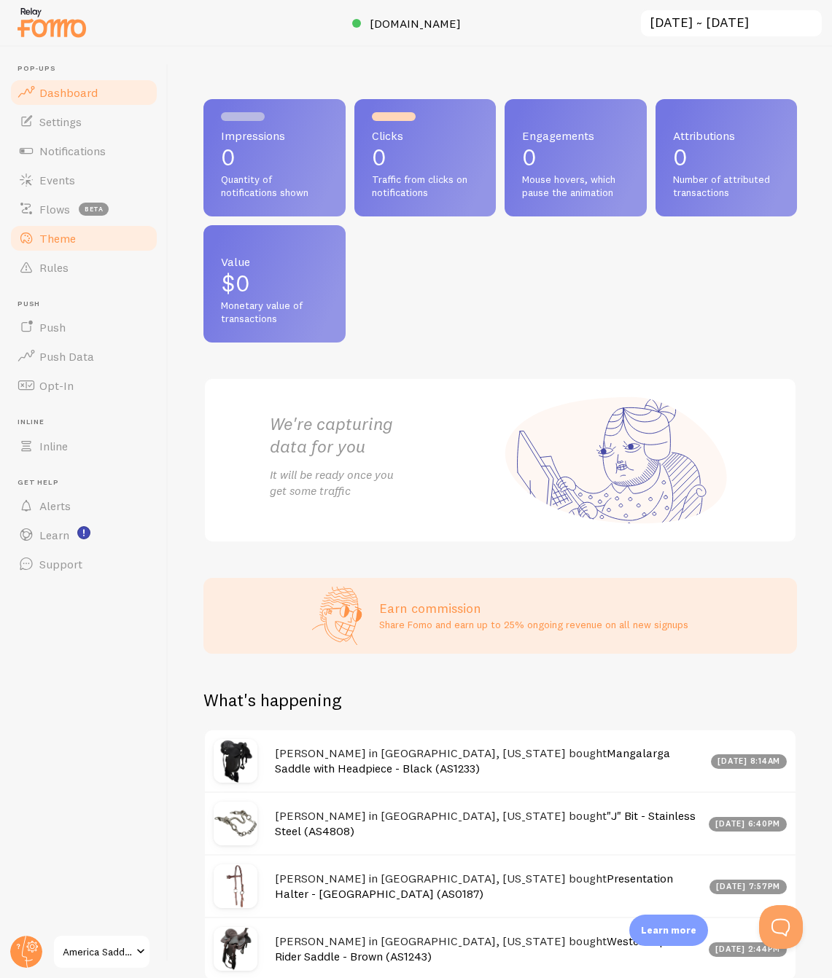
click at [104, 237] on link "Theme" at bounding box center [84, 238] width 150 height 29
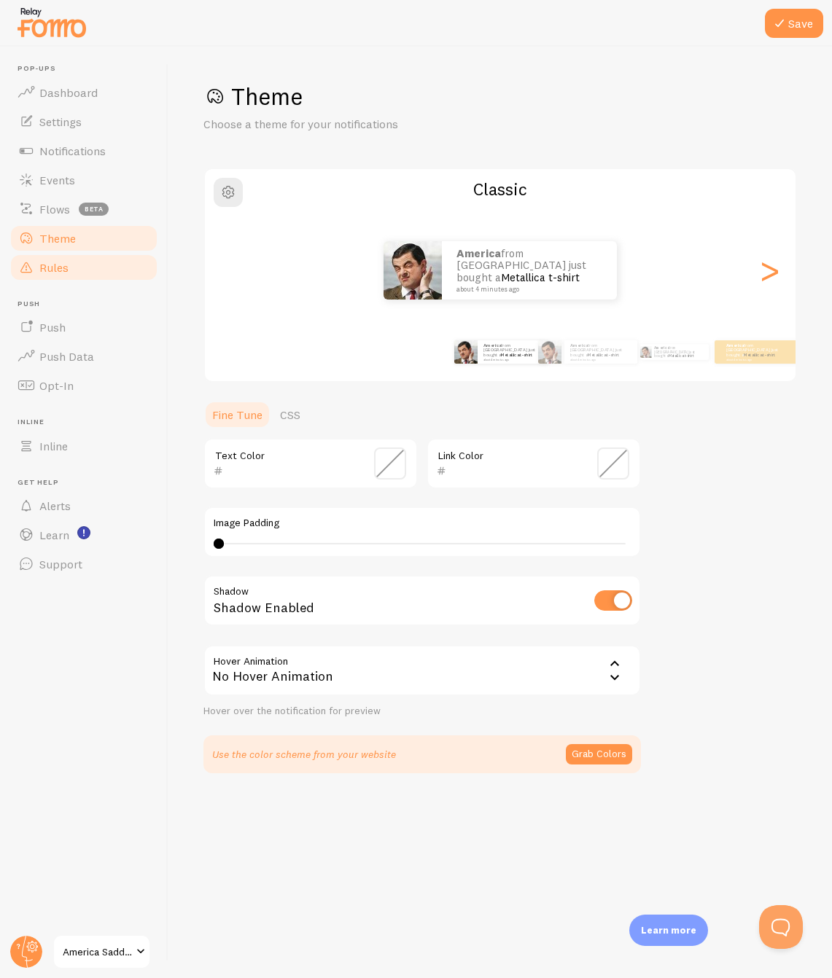
click at [92, 264] on link "Rules" at bounding box center [84, 267] width 150 height 29
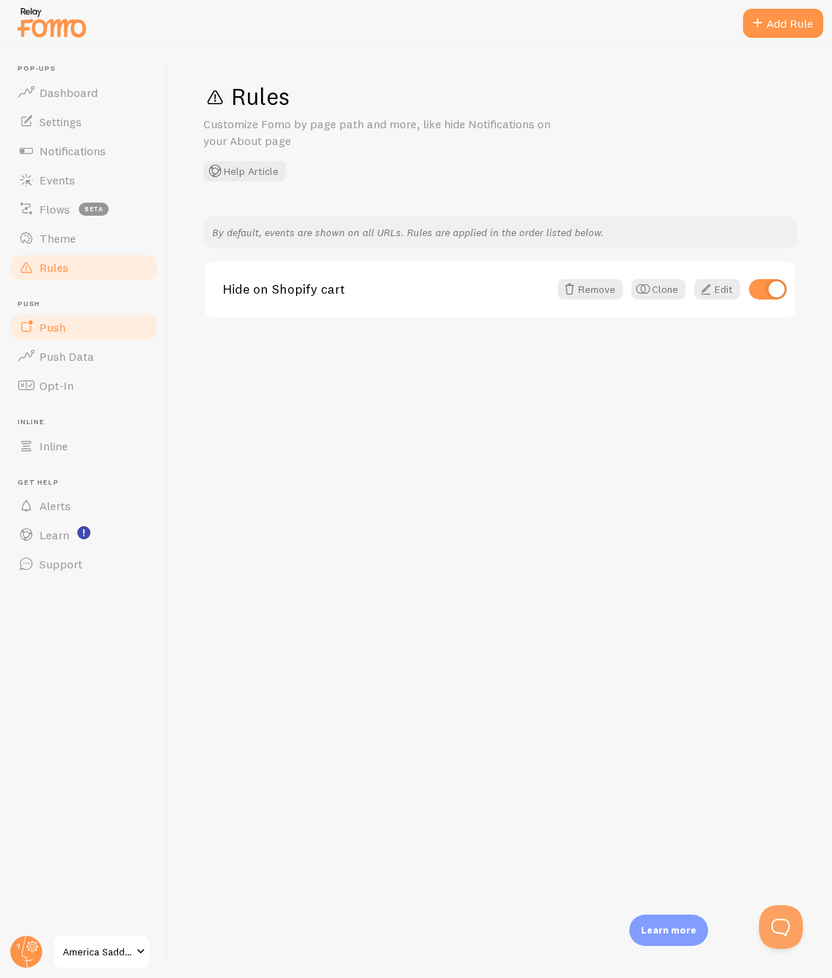
click at [74, 332] on link "Push" at bounding box center [84, 327] width 150 height 29
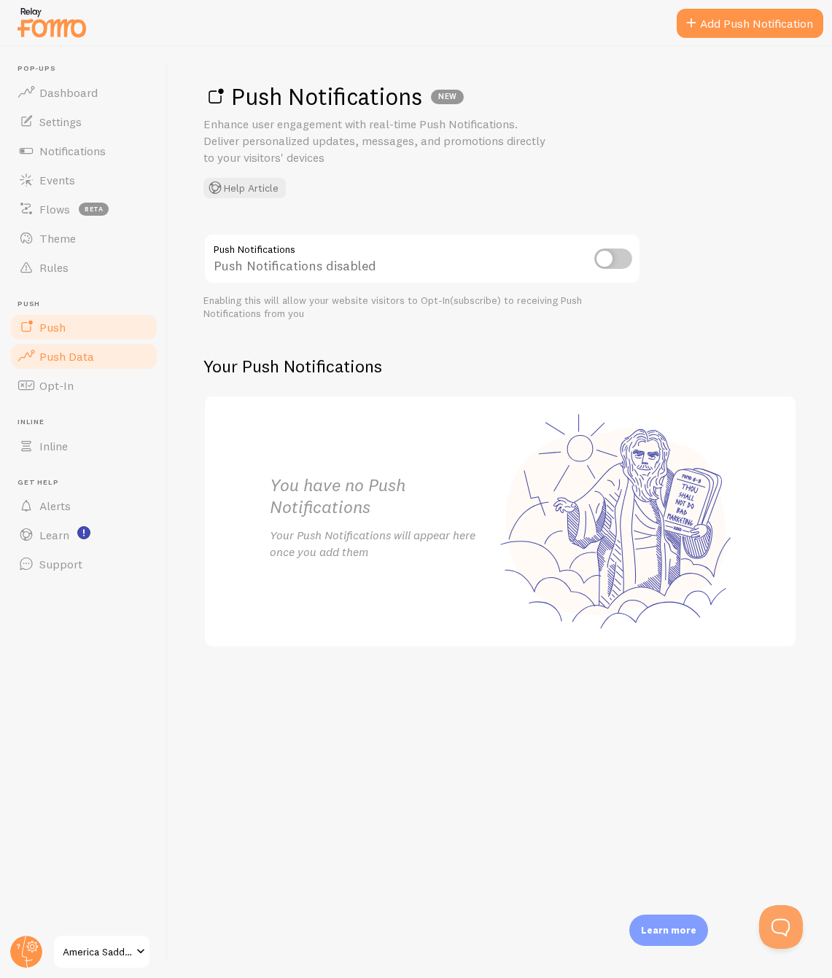
click at [90, 356] on span "Push Data" at bounding box center [66, 356] width 55 height 15
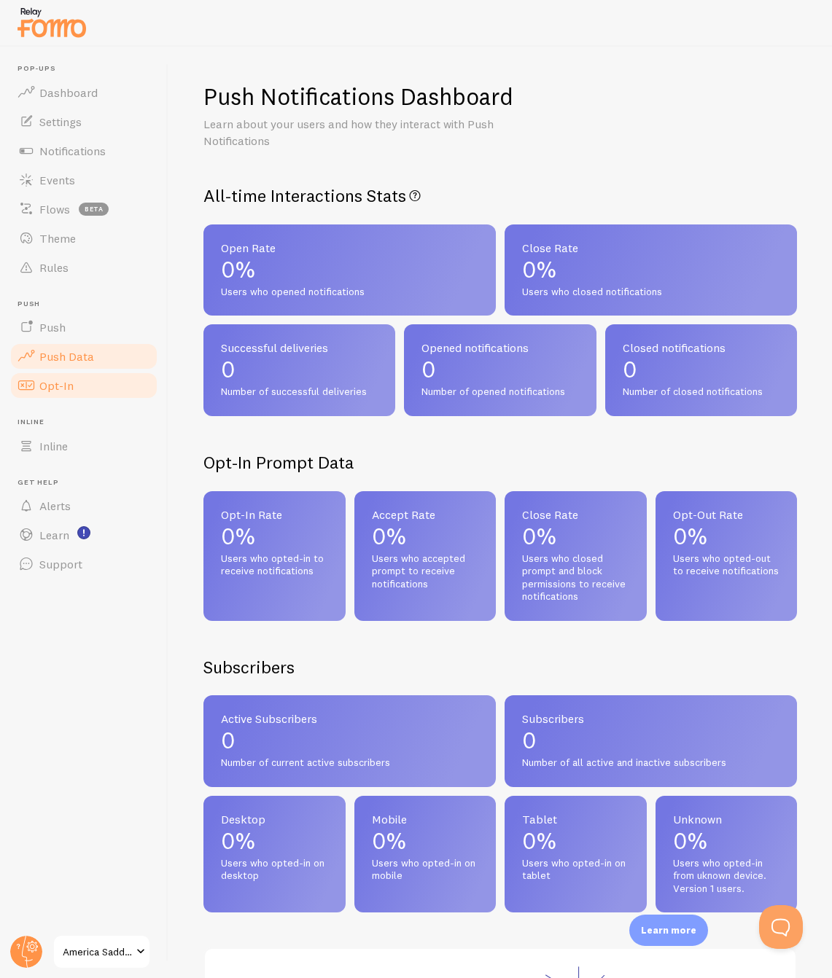
click at [77, 381] on link "Opt-In" at bounding box center [84, 385] width 150 height 29
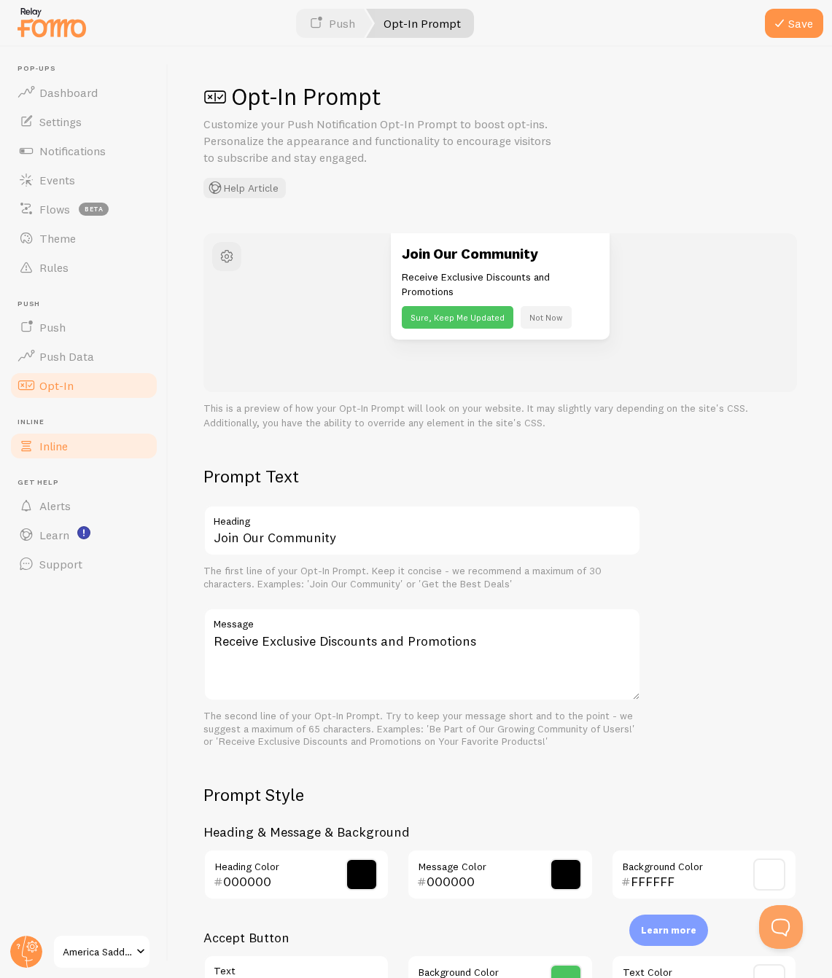
click at [74, 440] on link "Inline" at bounding box center [84, 445] width 150 height 29
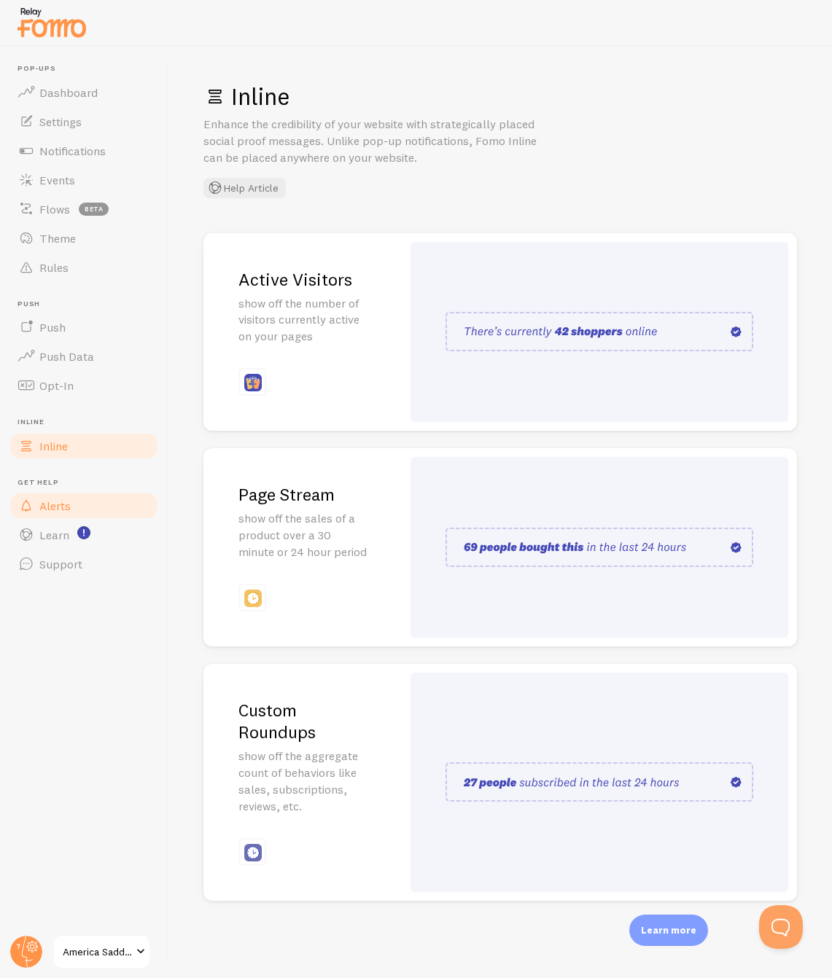
click at [89, 515] on link "Alerts" at bounding box center [84, 505] width 150 height 29
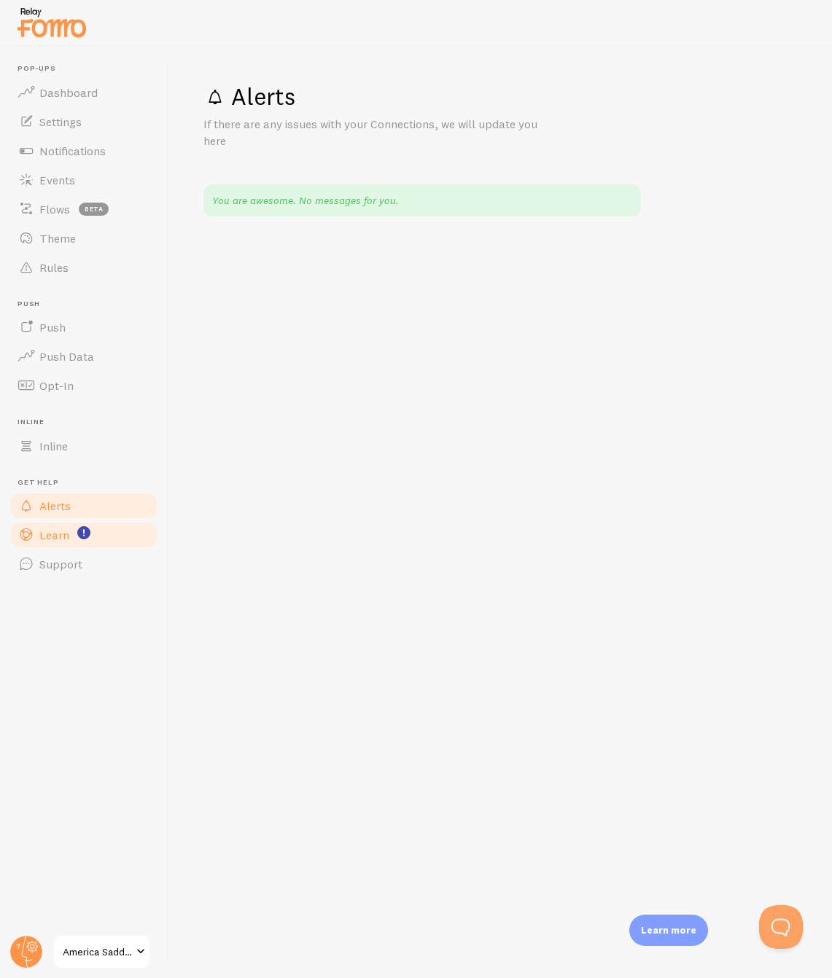
click at [103, 536] on link "Learn" at bounding box center [84, 534] width 150 height 29
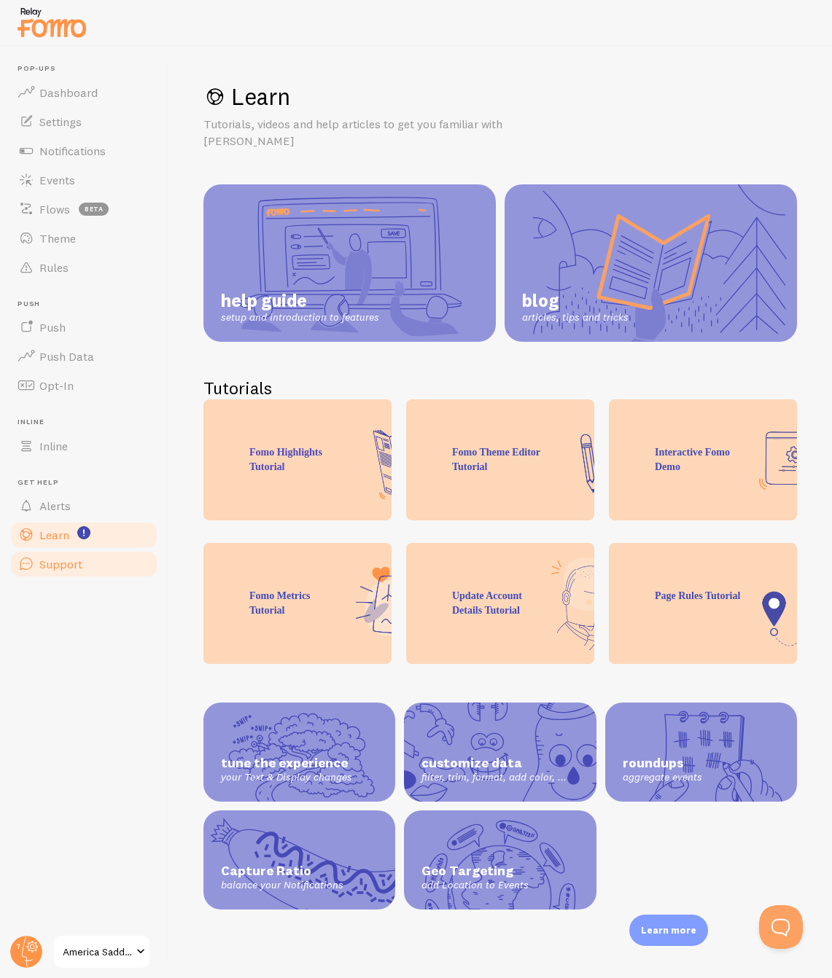
click at [93, 569] on link "Support" at bounding box center [84, 564] width 150 height 29
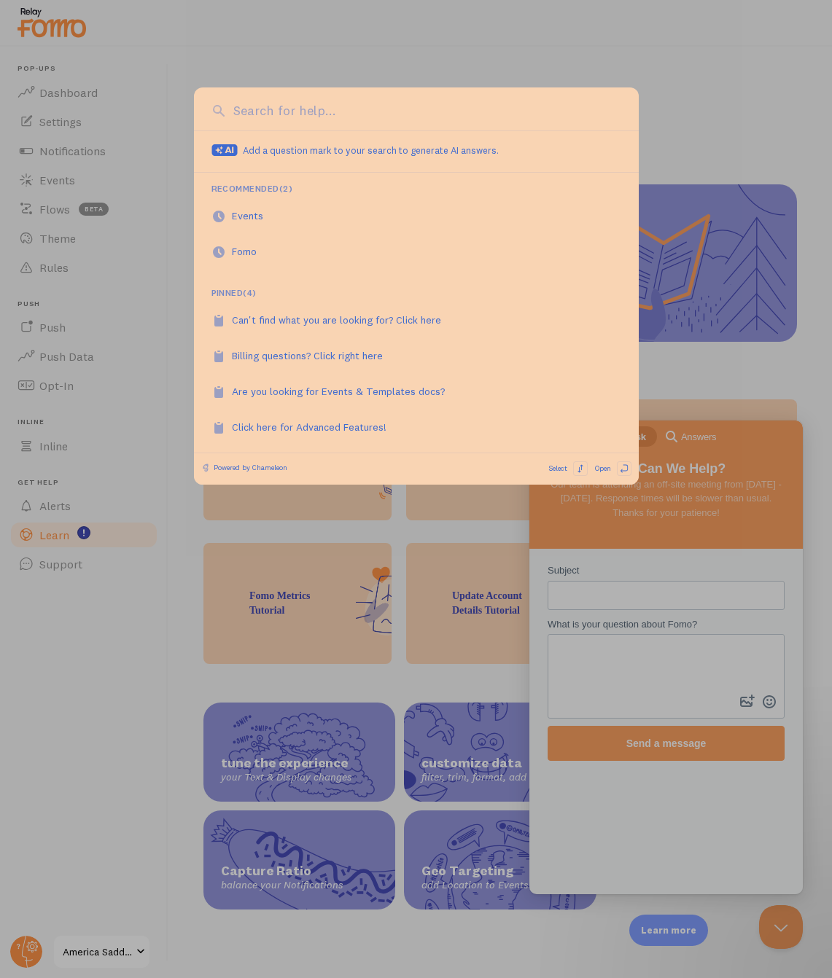
click at [486, 643] on div at bounding box center [416, 489] width 832 height 978
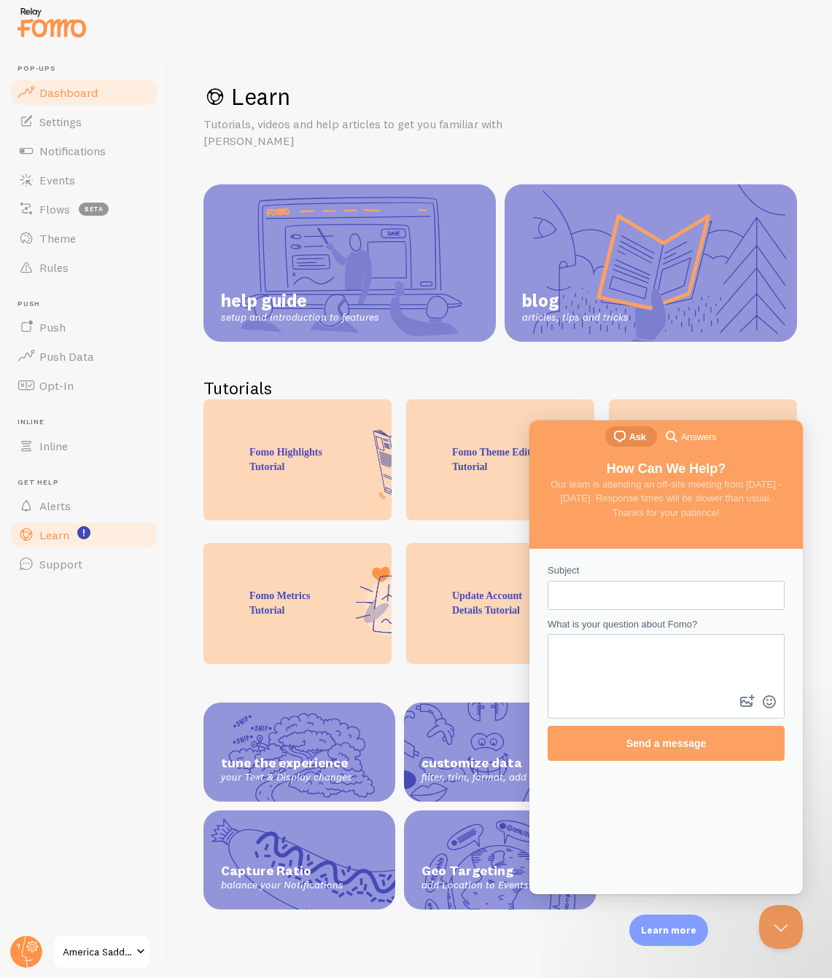
click at [87, 98] on span "Dashboard" at bounding box center [68, 92] width 58 height 15
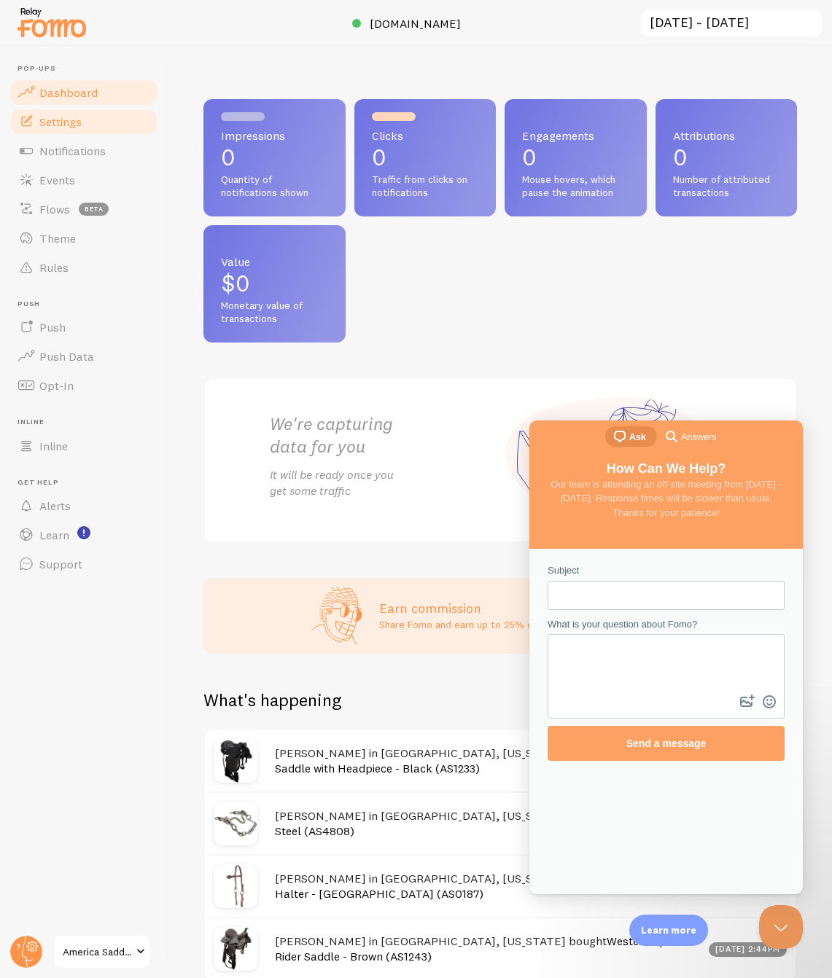
click at [74, 131] on link "Settings" at bounding box center [84, 121] width 150 height 29
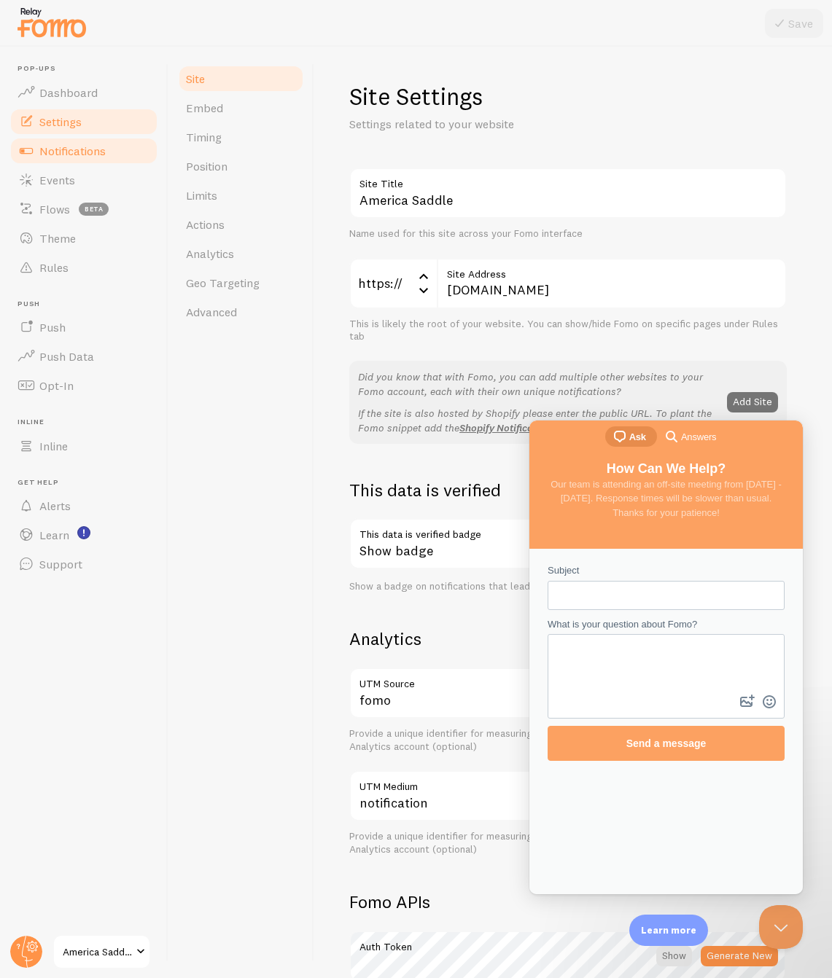
click at [80, 160] on link "Notifications" at bounding box center [84, 150] width 150 height 29
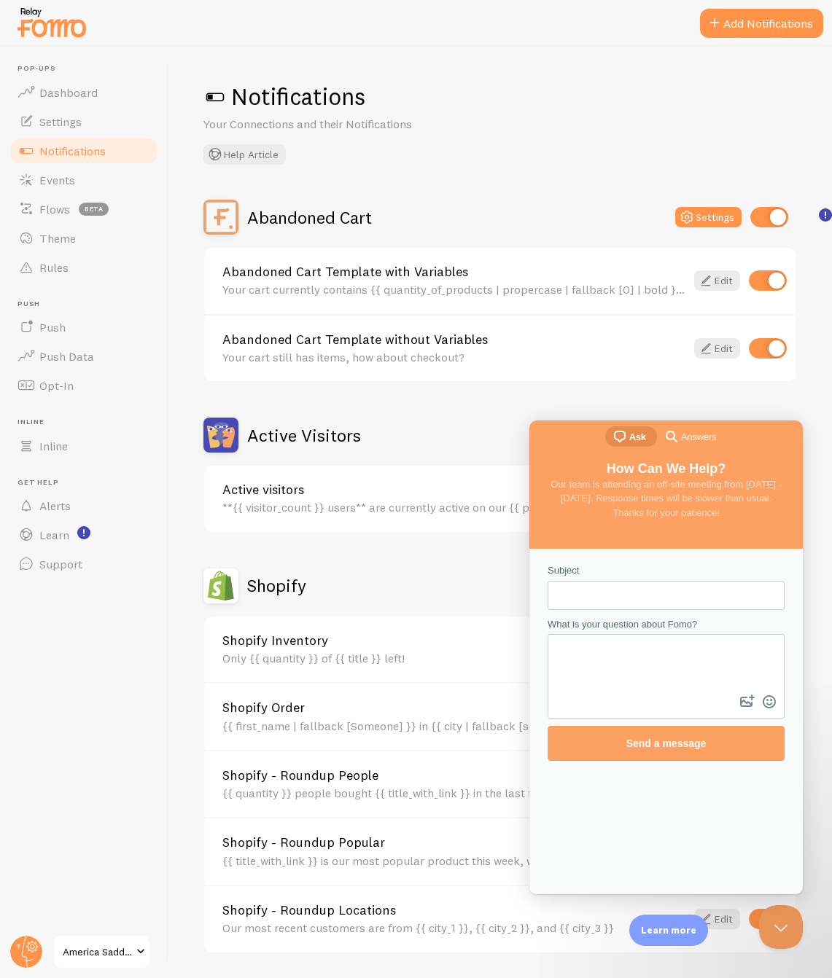
click at [95, 136] on link "Notifications" at bounding box center [84, 150] width 150 height 29
click at [91, 141] on link "Notifications" at bounding box center [84, 150] width 150 height 29
drag, startPoint x: 97, startPoint y: 125, endPoint x: 125, endPoint y: 106, distance: 34.0
click at [97, 125] on link "Settings" at bounding box center [84, 121] width 150 height 29
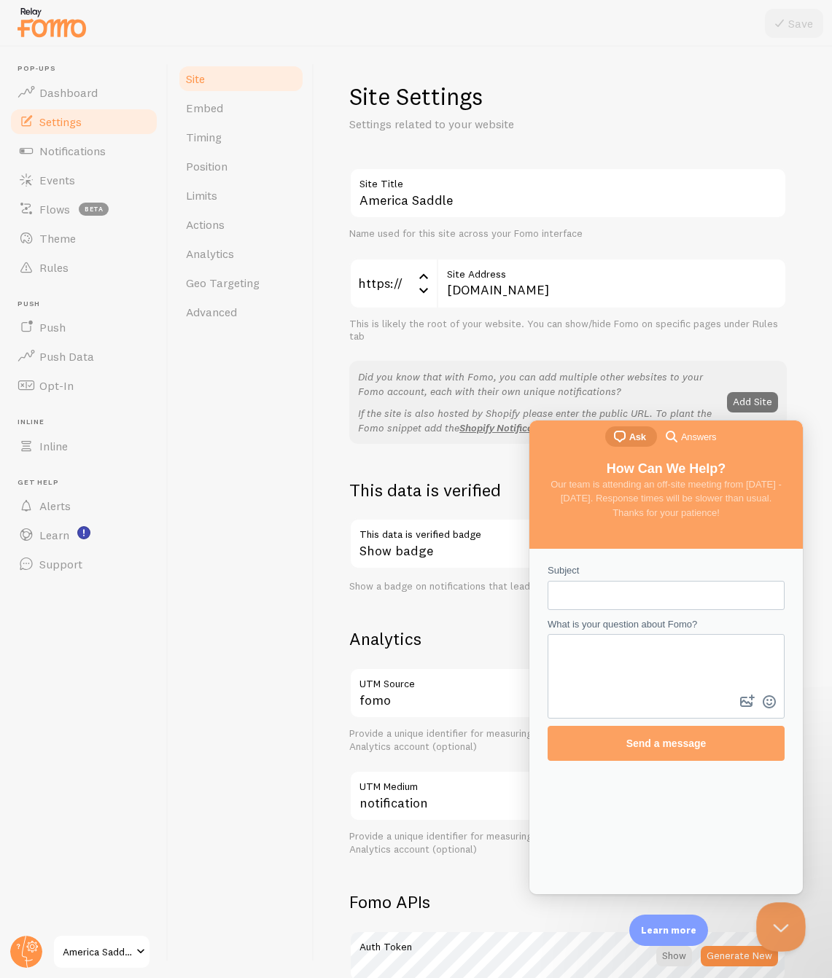
click at [784, 929] on button "Close Beacon popover" at bounding box center [778, 924] width 44 height 44
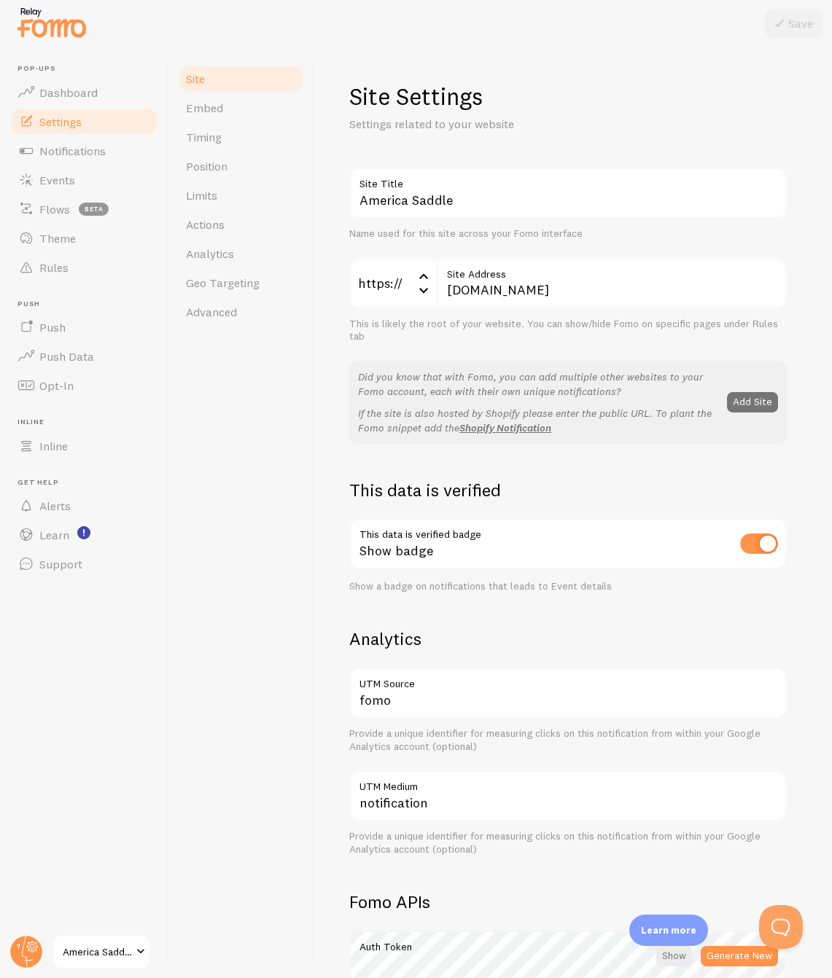
scroll to position [398, 0]
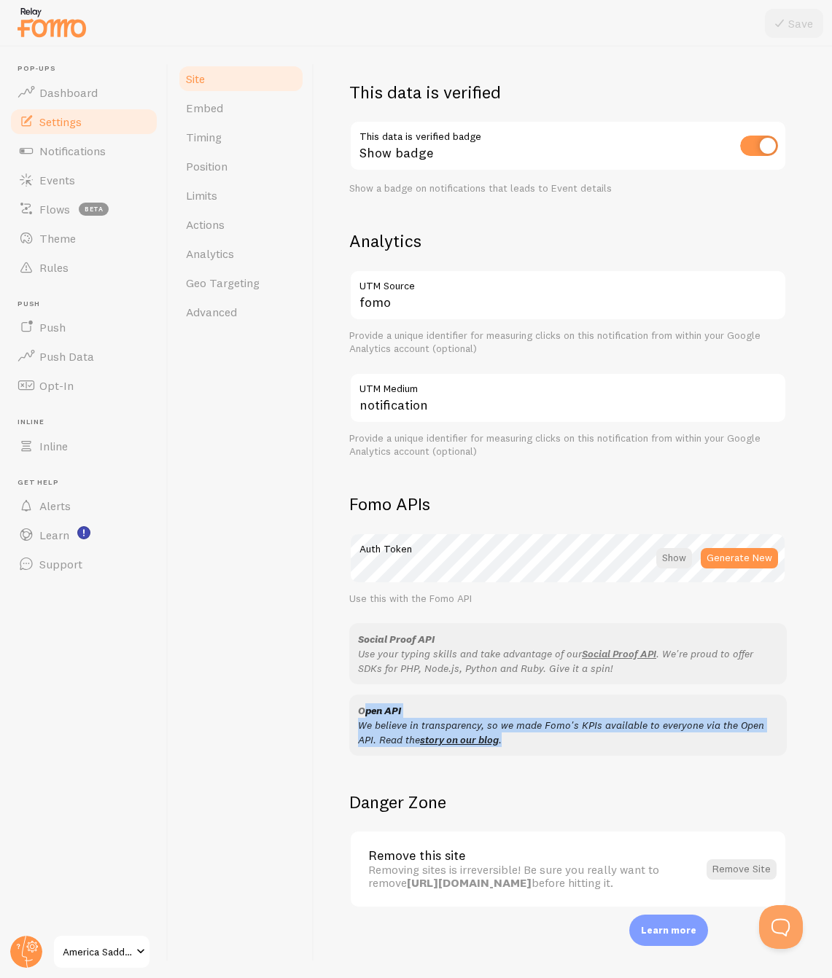
drag, startPoint x: 546, startPoint y: 750, endPoint x: 331, endPoint y: 751, distance: 215.0
click at [350, 707] on div "Open API We believe in transparency, so we made Fomo's KPIs available to everyo…" at bounding box center [567, 725] width 437 height 61
click at [319, 803] on div "Site Settings Settings related to your website America Saddle Site Title Name u…" at bounding box center [572, 512] width 517 height 931
drag, startPoint x: 658, startPoint y: 899, endPoint x: 362, endPoint y: 847, distance: 300.4
click at [362, 847] on div "Remove this site Removing sites is irreversible! Be sure you really want to rem…" at bounding box center [568, 869] width 434 height 75
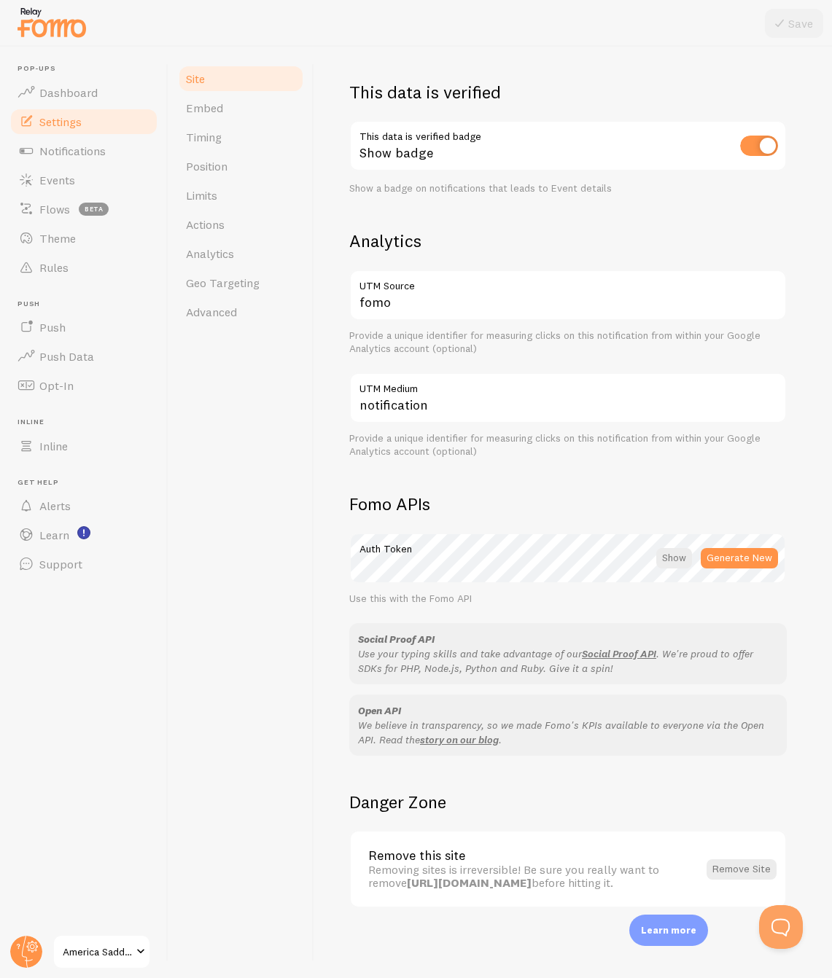
click at [300, 845] on div "Site Embed Timing Position Limits Actions Analytics Geo Targeting Advanced" at bounding box center [241, 512] width 146 height 931
click at [113, 152] on link "Notifications" at bounding box center [84, 150] width 150 height 29
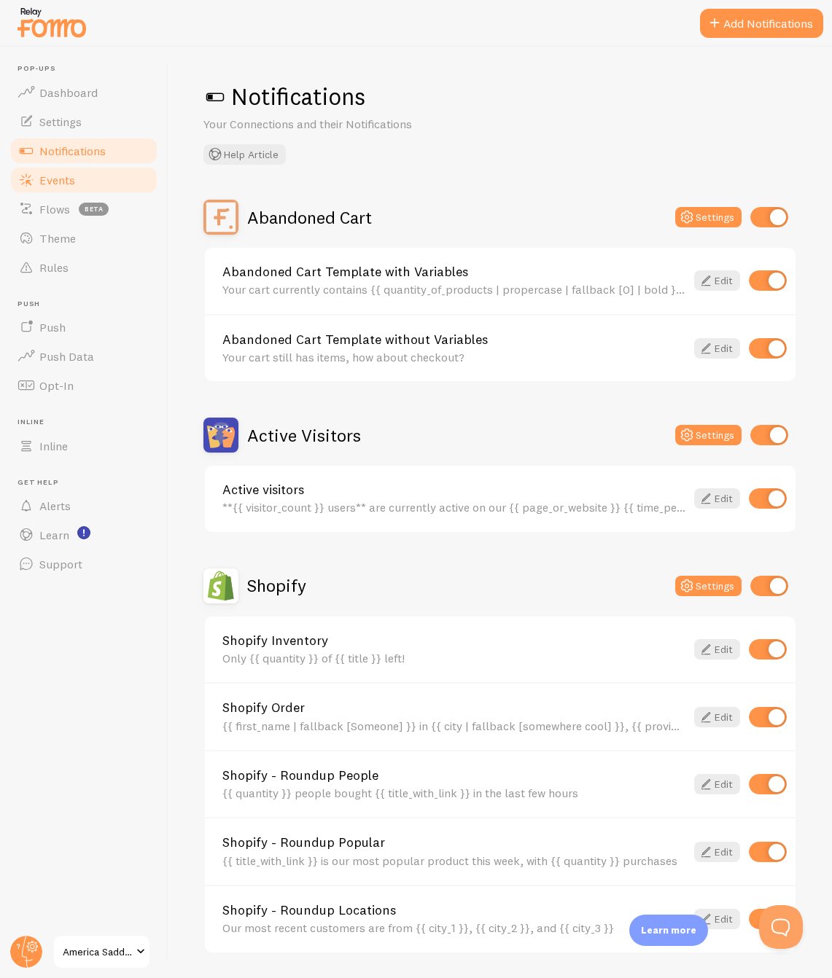
click at [98, 182] on link "Events" at bounding box center [84, 179] width 150 height 29
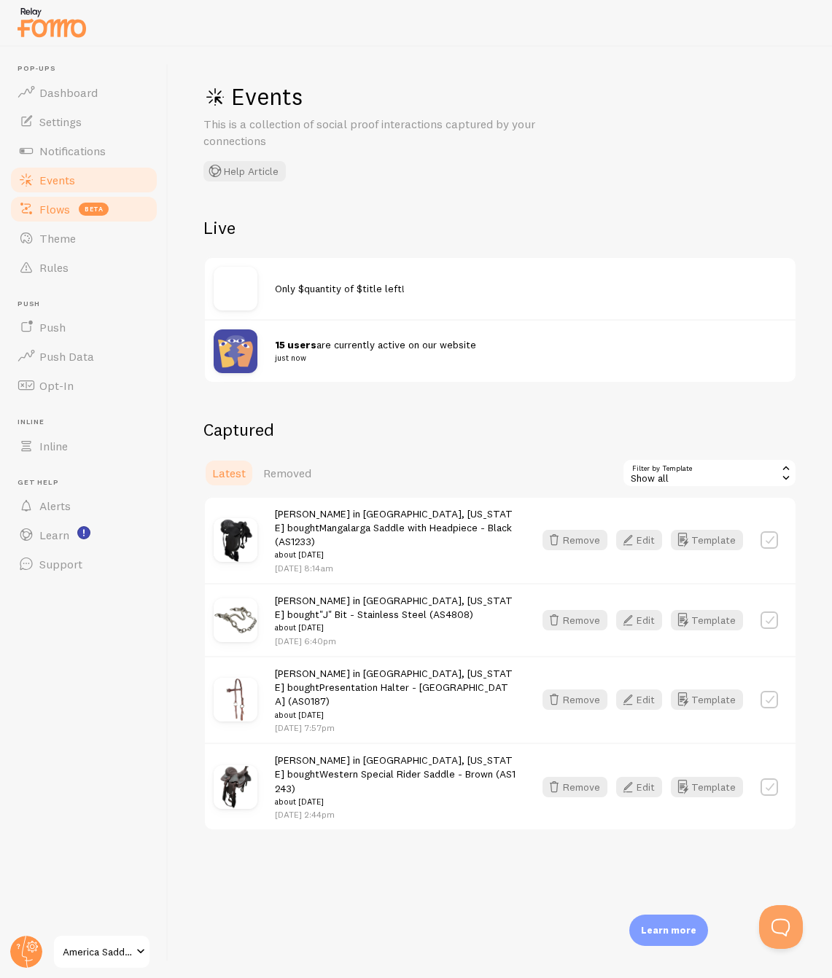
click at [90, 207] on span "beta" at bounding box center [94, 209] width 30 height 13
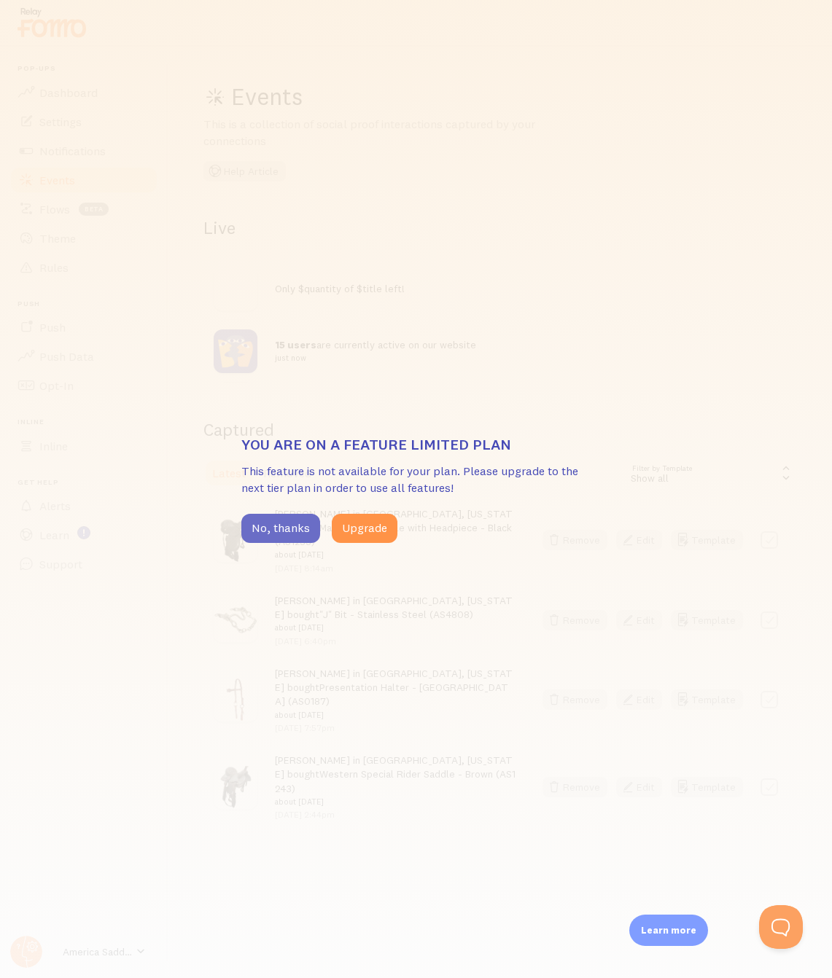
click at [284, 534] on button "No, thanks" at bounding box center [280, 528] width 79 height 29
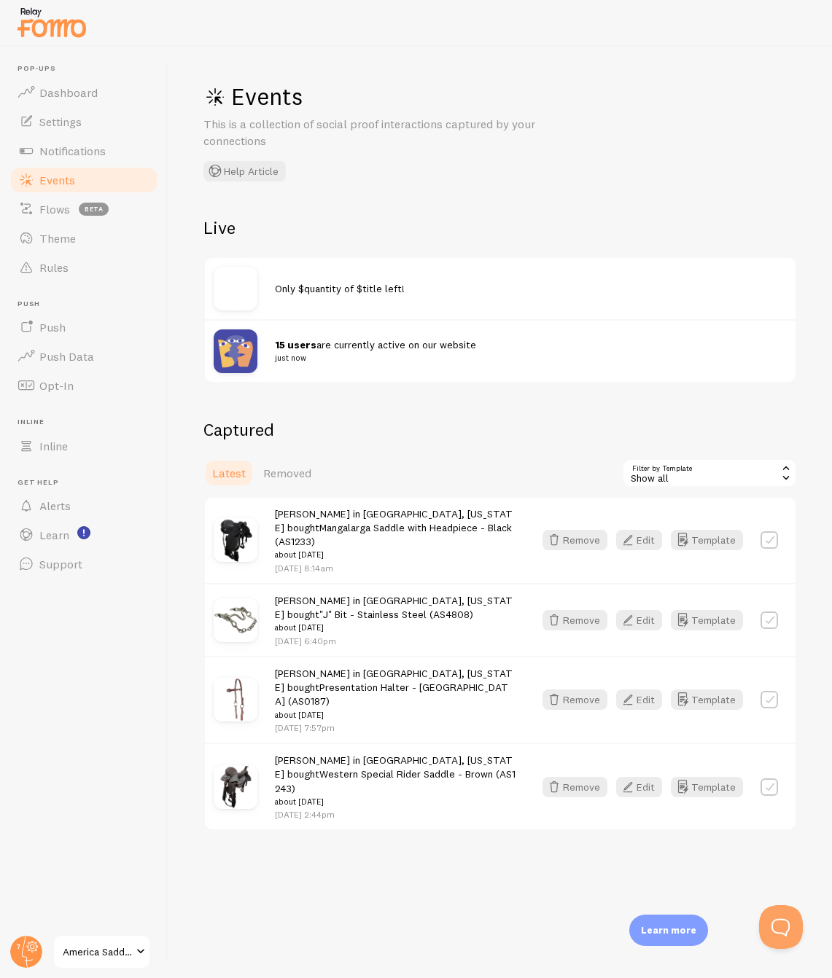
click at [58, 77] on li "Pop-ups Dashboard" at bounding box center [84, 85] width 150 height 43
click at [50, 93] on span "Dashboard" at bounding box center [68, 92] width 58 height 15
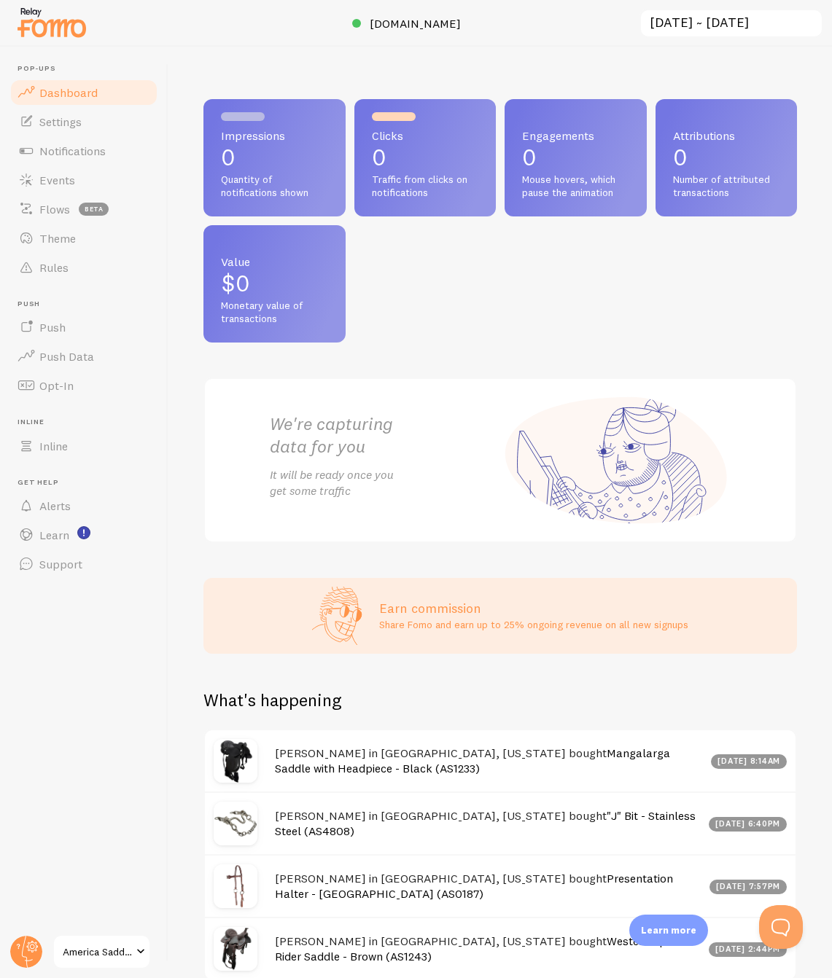
click at [79, 33] on img at bounding box center [51, 22] width 73 height 37
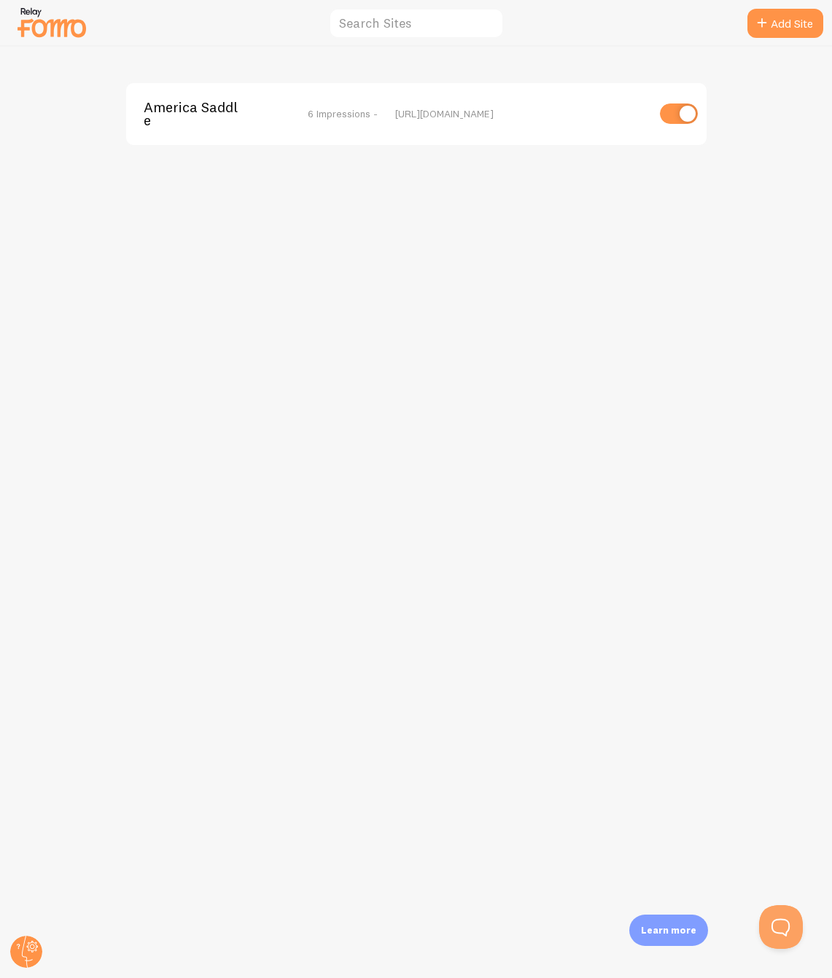
click at [211, 112] on span "America Saddle" at bounding box center [202, 114] width 117 height 27
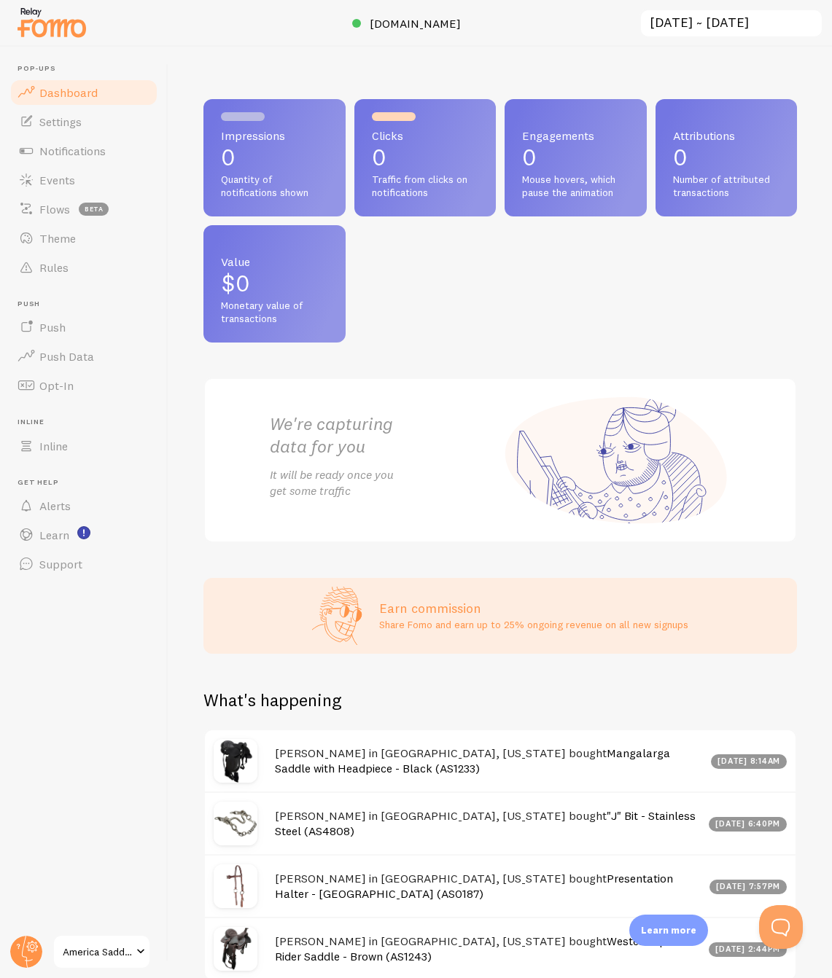
click at [527, 347] on div "Impressions 0 Quantity of notifications shown Clicks 0 Traffic from clicks on n…" at bounding box center [499, 321] width 593 height 444
click at [525, 626] on p "Share Fomo and earn up to 25% ongoing revenue on all new signups" at bounding box center [533, 624] width 309 height 15
click at [460, 660] on div "Impressions 0 Quantity of notifications shown Clicks 0 Traffic from clicks on n…" at bounding box center [499, 512] width 663 height 931
click at [536, 259] on div "Impressions 0 Quantity of notifications shown Clicks 0 Traffic from clicks on n…" at bounding box center [499, 220] width 593 height 243
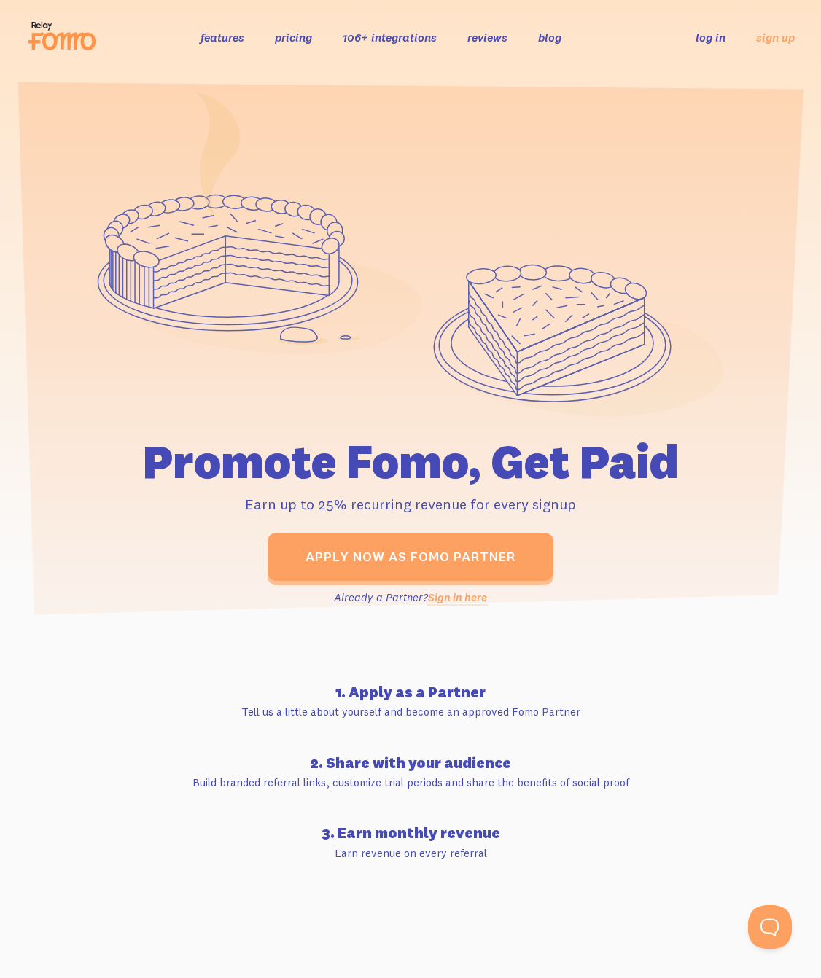
drag, startPoint x: 69, startPoint y: 455, endPoint x: 718, endPoint y: 664, distance: 682.3
click at [662, 534] on div "Promote Fomo, Get Paid Earn up to 25% recurring revenue for every signup Apply …" at bounding box center [410, 353] width 821 height 558
click at [723, 673] on section "1. Apply as a Partner Tell us a little about yourself and become an approved Fo…" at bounding box center [410, 791] width 821 height 317
